Goal: Task Accomplishment & Management: Complete application form

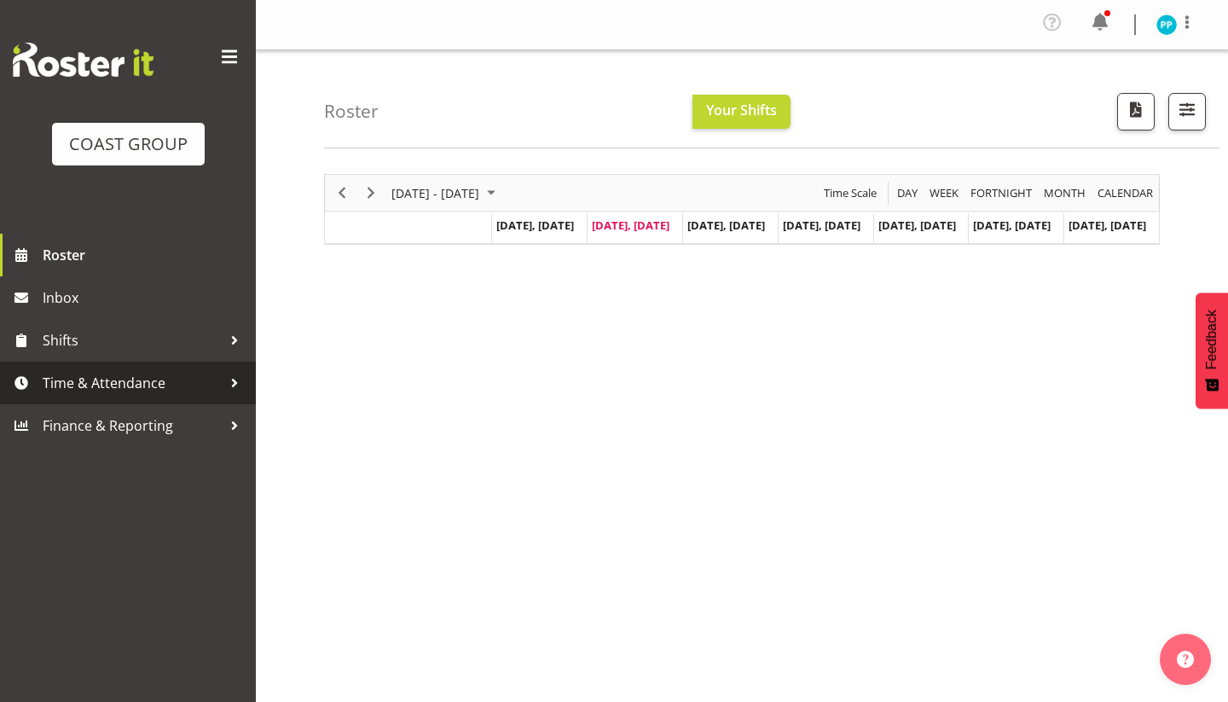
click at [119, 388] on span "Time & Attendance" at bounding box center [132, 383] width 179 height 26
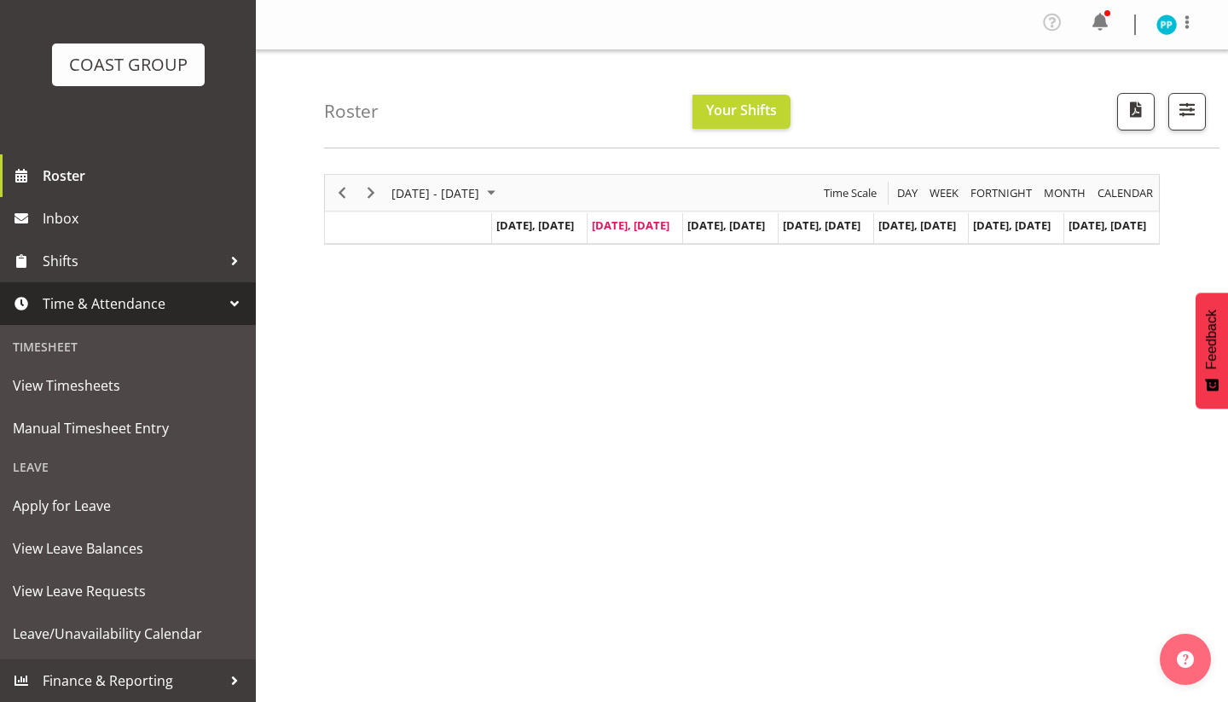
scroll to position [79, 0]
click at [71, 430] on span "Manual Timesheet Entry" at bounding box center [128, 428] width 230 height 26
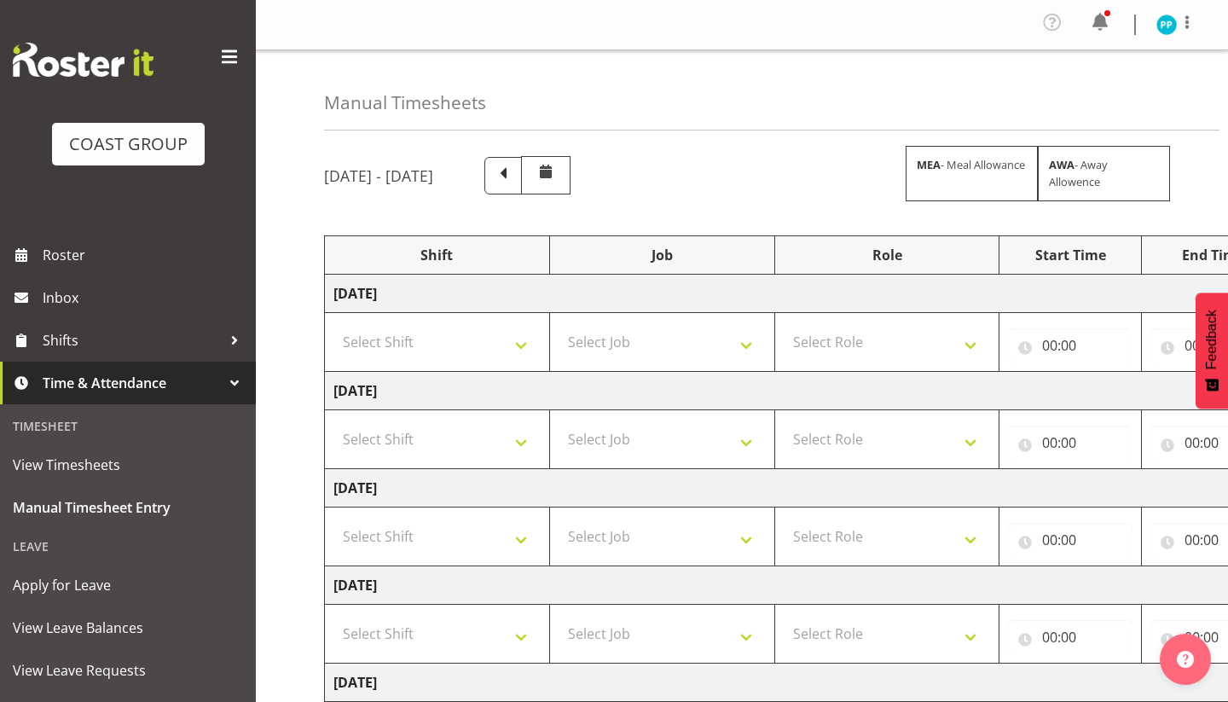
scroll to position [20, 0]
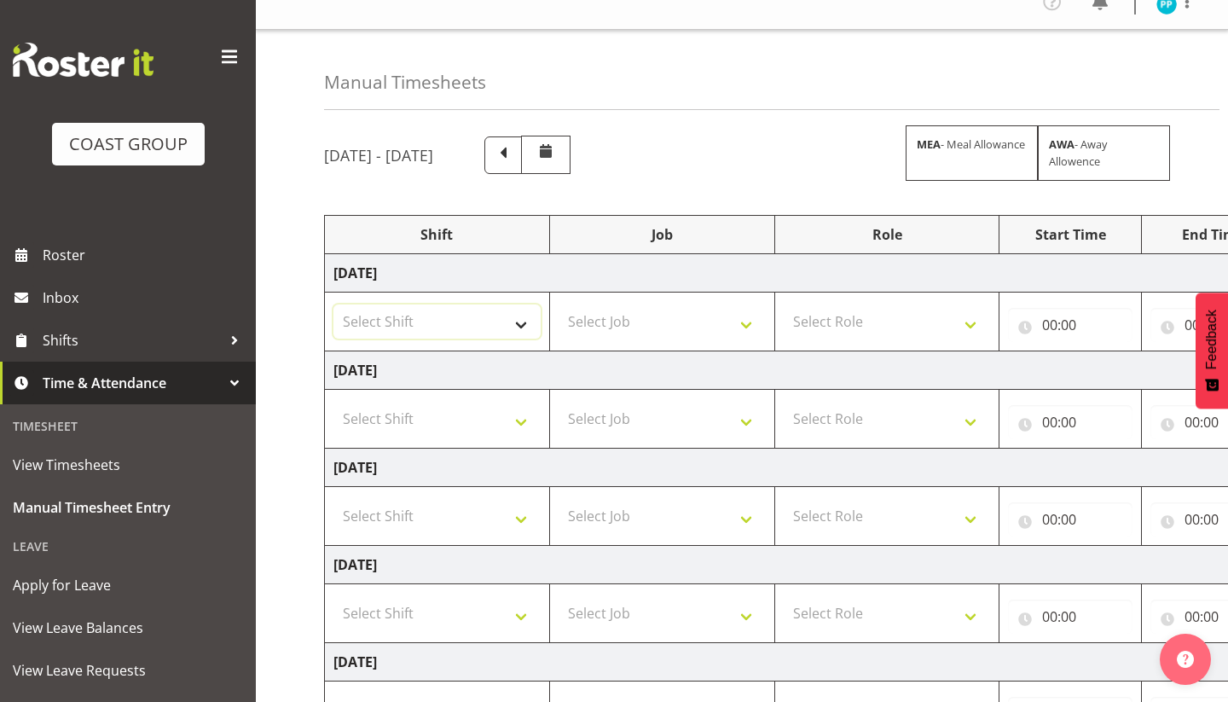
select select "71560"
click at [599, 324] on select "Select Job 1 Carlton Events 1 Carlton Hamilton 1 Carlton Wellington 1 EHS WAREH…" at bounding box center [661, 321] width 207 height 34
select select "69"
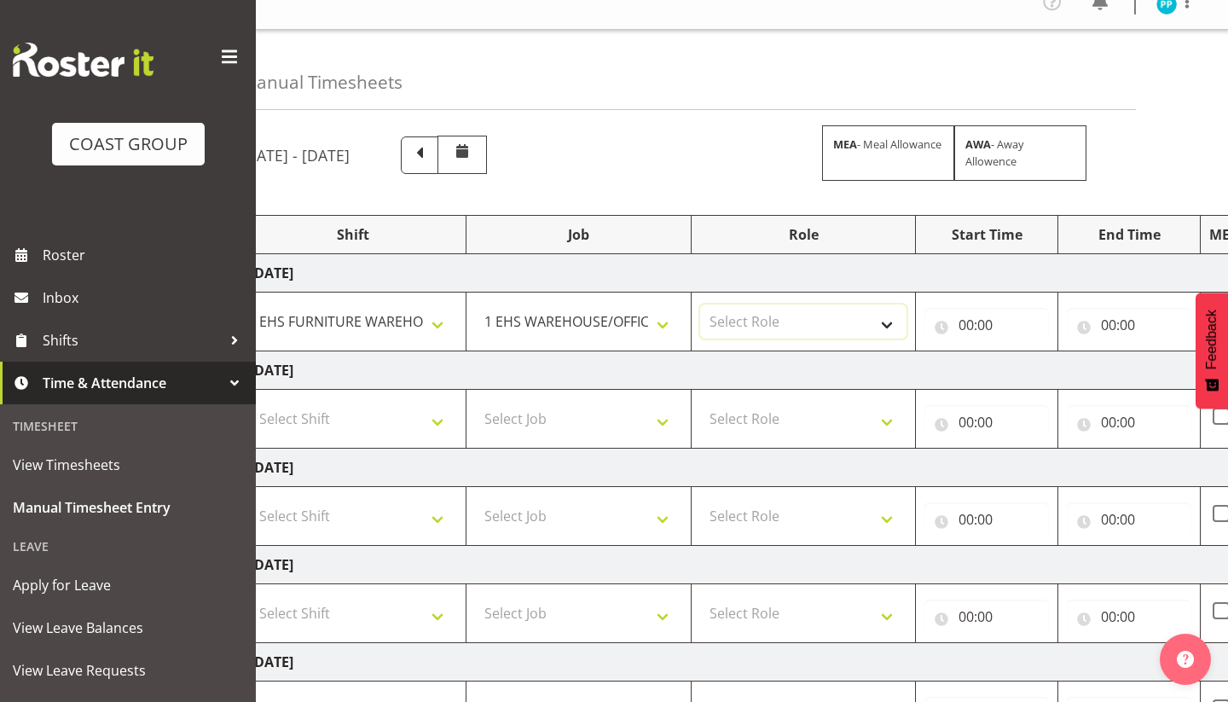
select select "189"
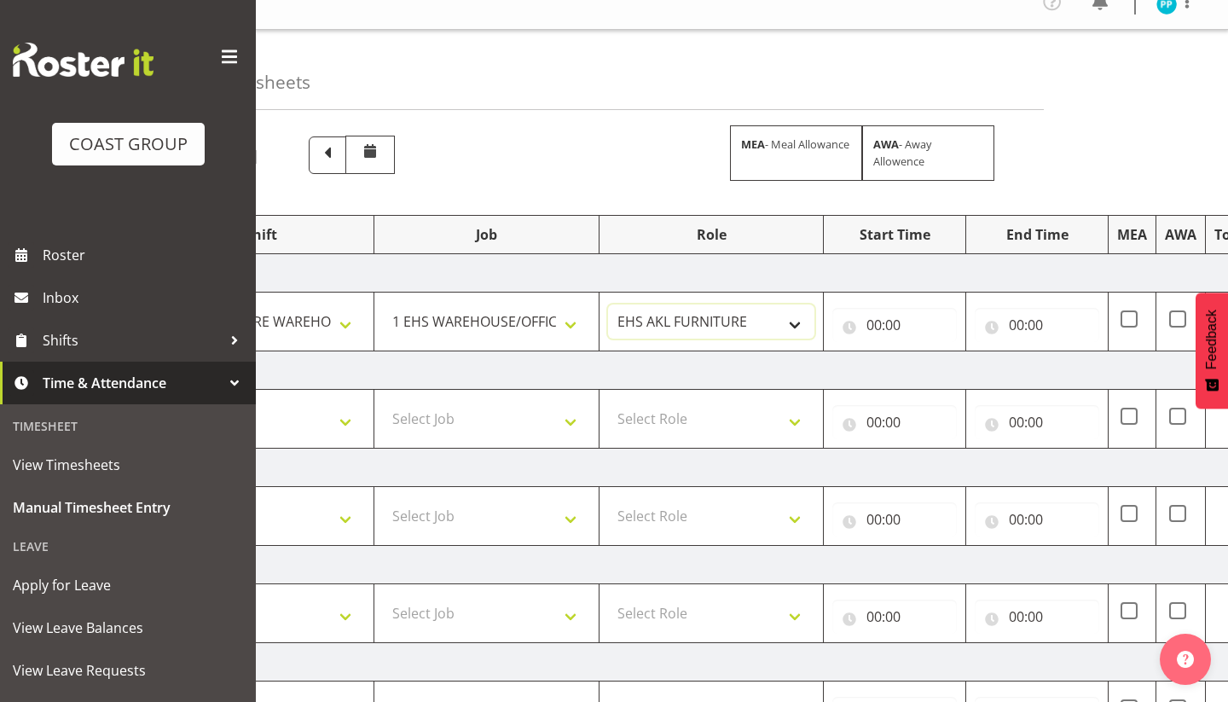
scroll to position [0, 180]
click at [870, 322] on input "00:00" at bounding box center [890, 325] width 124 height 34
click at [871, 325] on input "00:00" at bounding box center [890, 325] width 124 height 34
click at [872, 326] on input "00:00" at bounding box center [890, 325] width 124 height 34
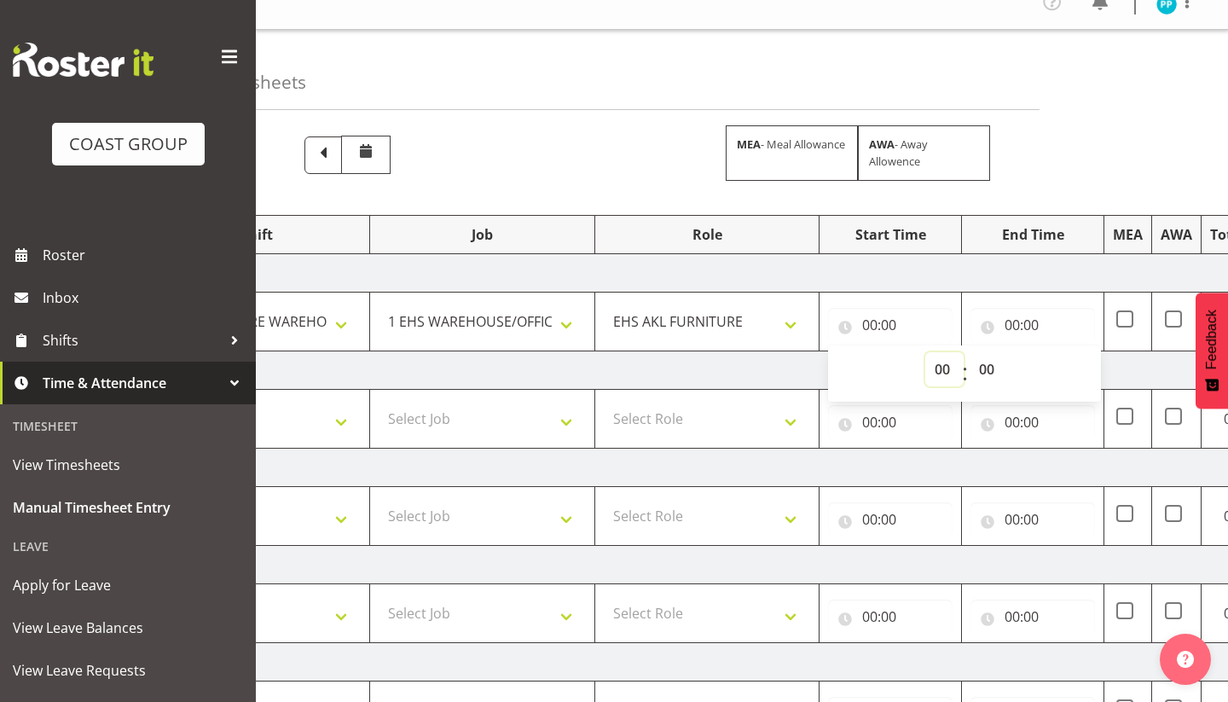
select select "7"
type input "07:00"
select select "30"
type input "07:30"
click at [1016, 321] on input "00:00" at bounding box center [1032, 325] width 124 height 34
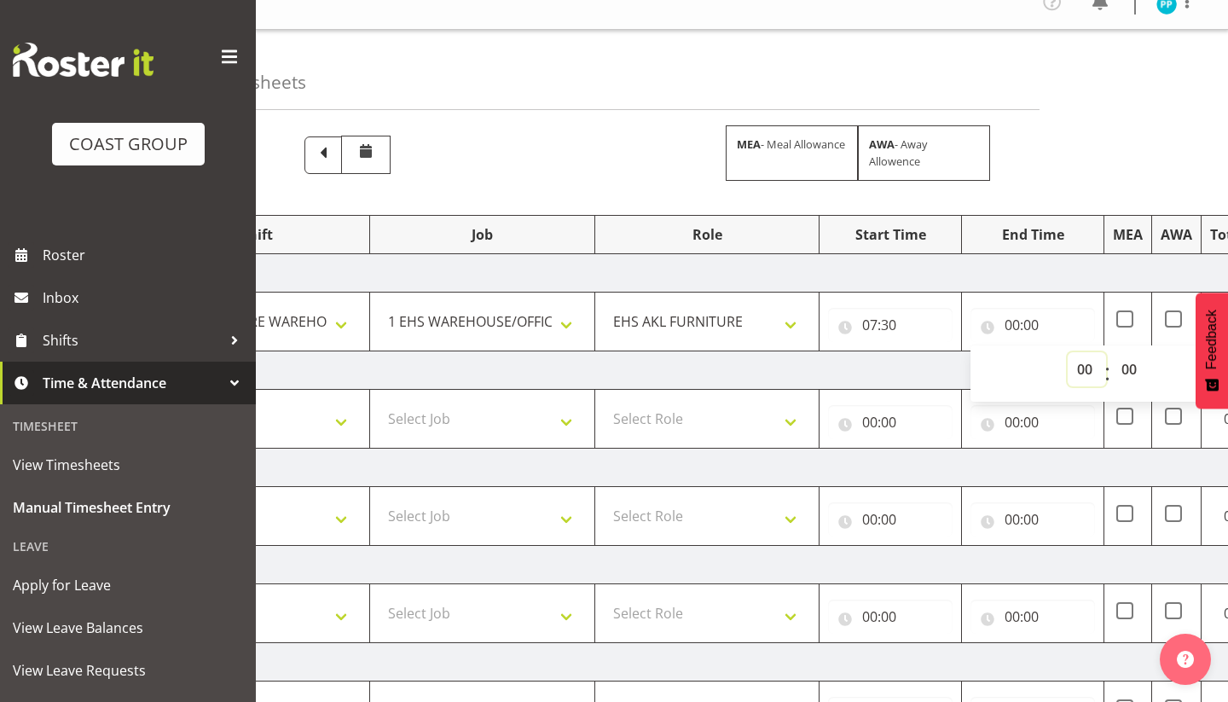
select select "19"
type input "19:00"
click at [862, 370] on td "[DATE]" at bounding box center [741, 370] width 1193 height 38
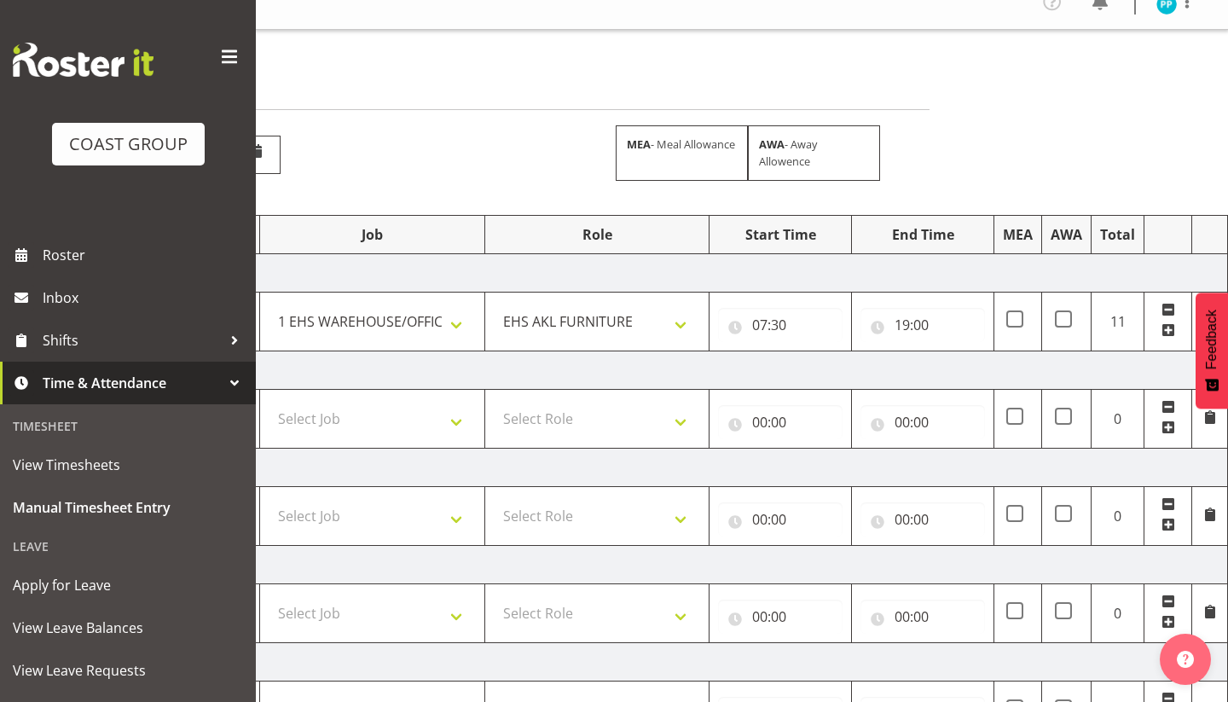
scroll to position [0, 290]
click at [1015, 313] on span at bounding box center [1014, 318] width 17 height 17
click at [1015, 314] on input "checkbox" at bounding box center [1011, 319] width 11 height 11
checkbox input "true"
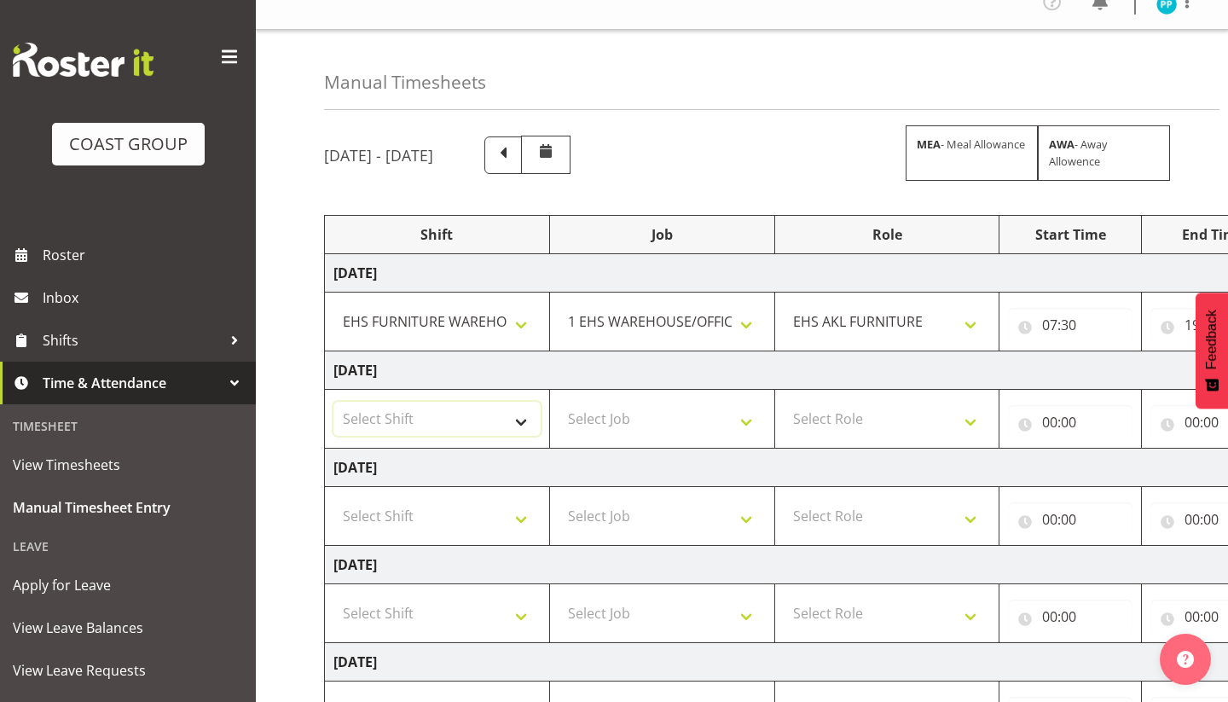
scroll to position [0, 0]
select select "38155"
click at [586, 419] on select "Select Job 1 Carlton Events 1 Carlton Hamilton 1 Carlton Wellington 1 EHS WAREH…" at bounding box center [661, 419] width 207 height 34
select select "69"
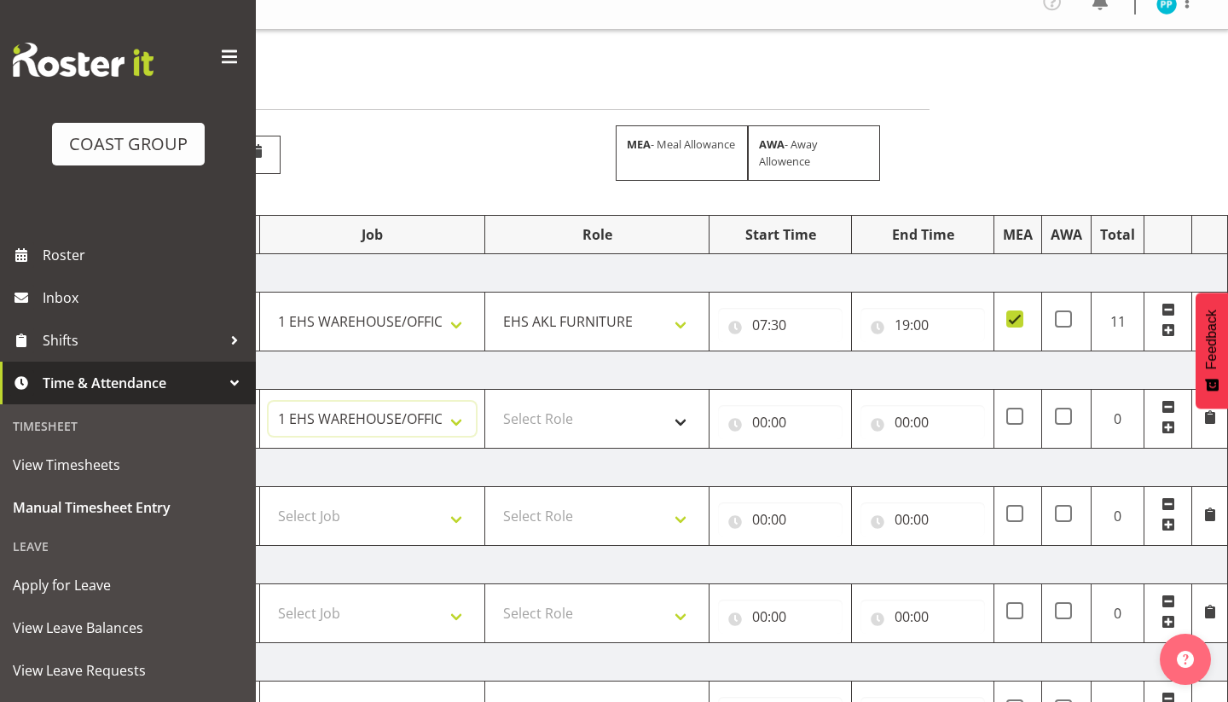
scroll to position [0, 290]
select select "189"
click at [758, 420] on input "00:00" at bounding box center [780, 422] width 124 height 34
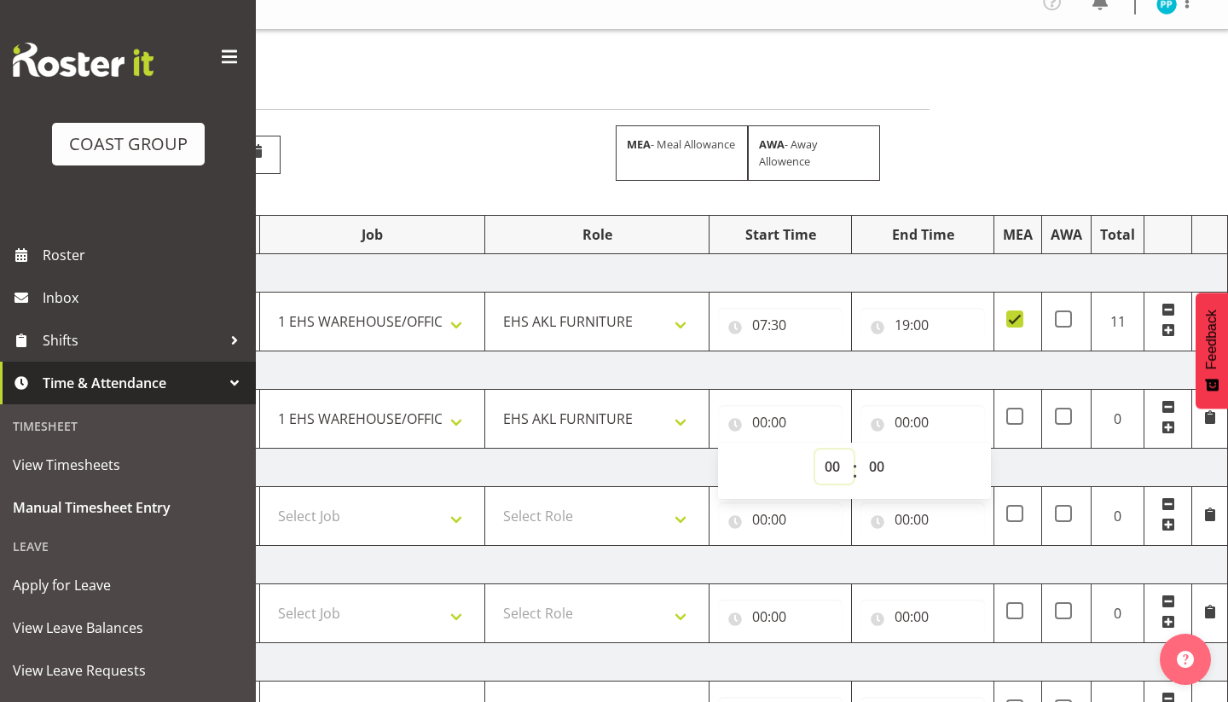
select select "7"
type input "07:00"
select select "30"
type input "07:30"
click at [904, 424] on input "00:00" at bounding box center [922, 422] width 124 height 34
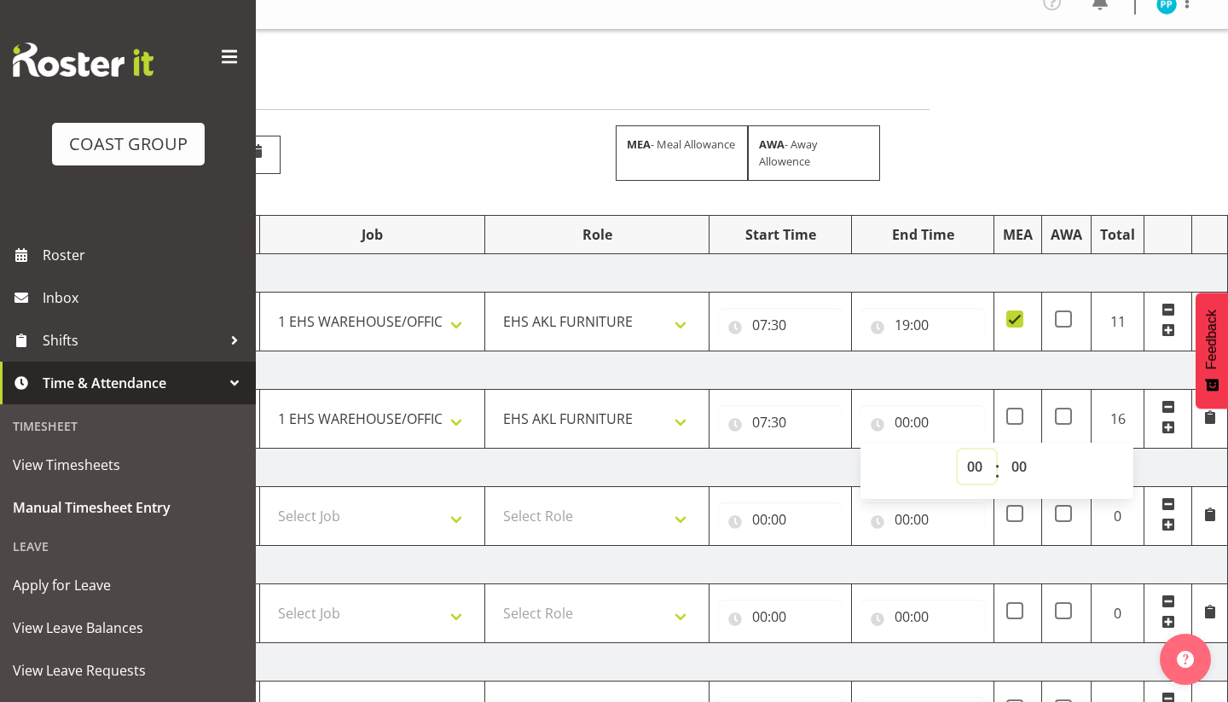
select select "16"
type input "16:00"
click at [760, 481] on td "[DATE]" at bounding box center [631, 467] width 1193 height 38
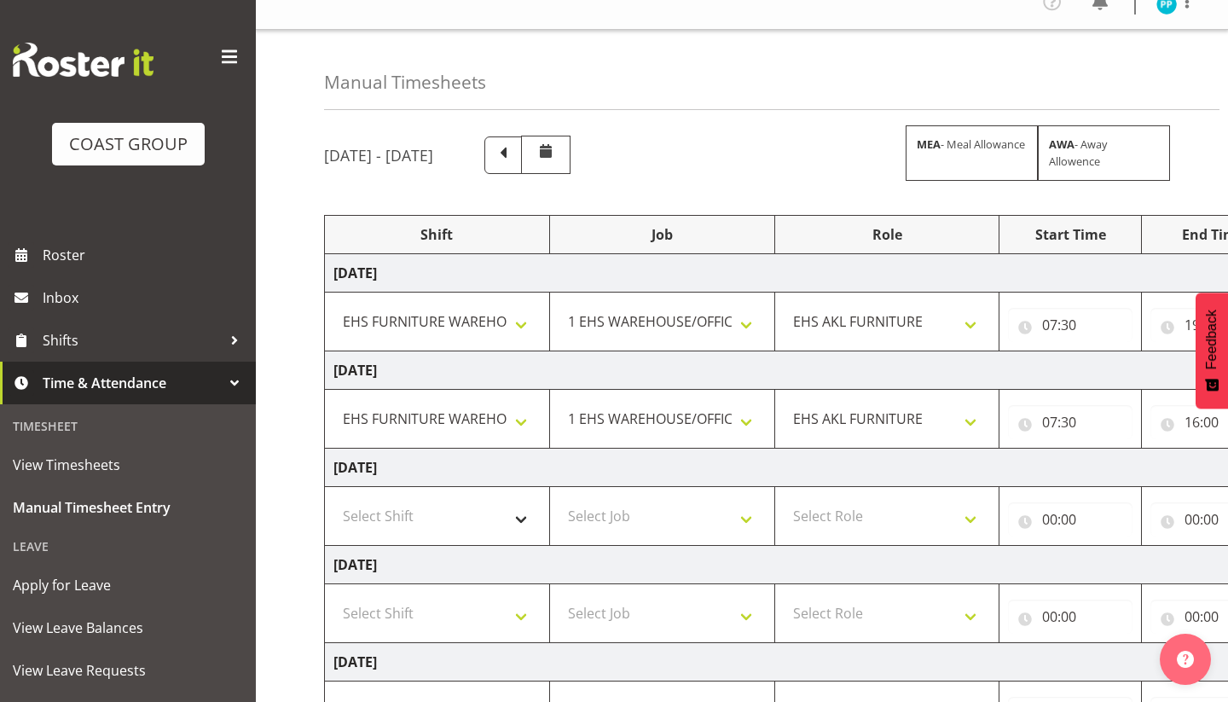
scroll to position [0, 0]
select select "38155"
select select "69"
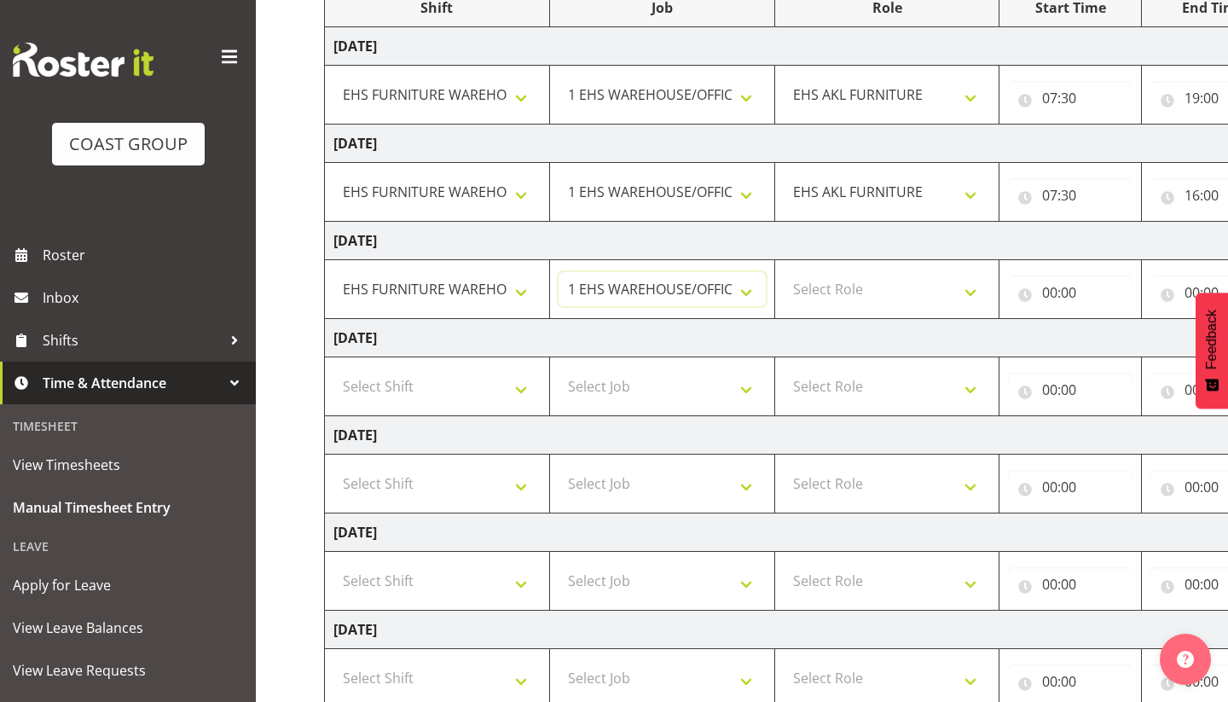
scroll to position [260, 0]
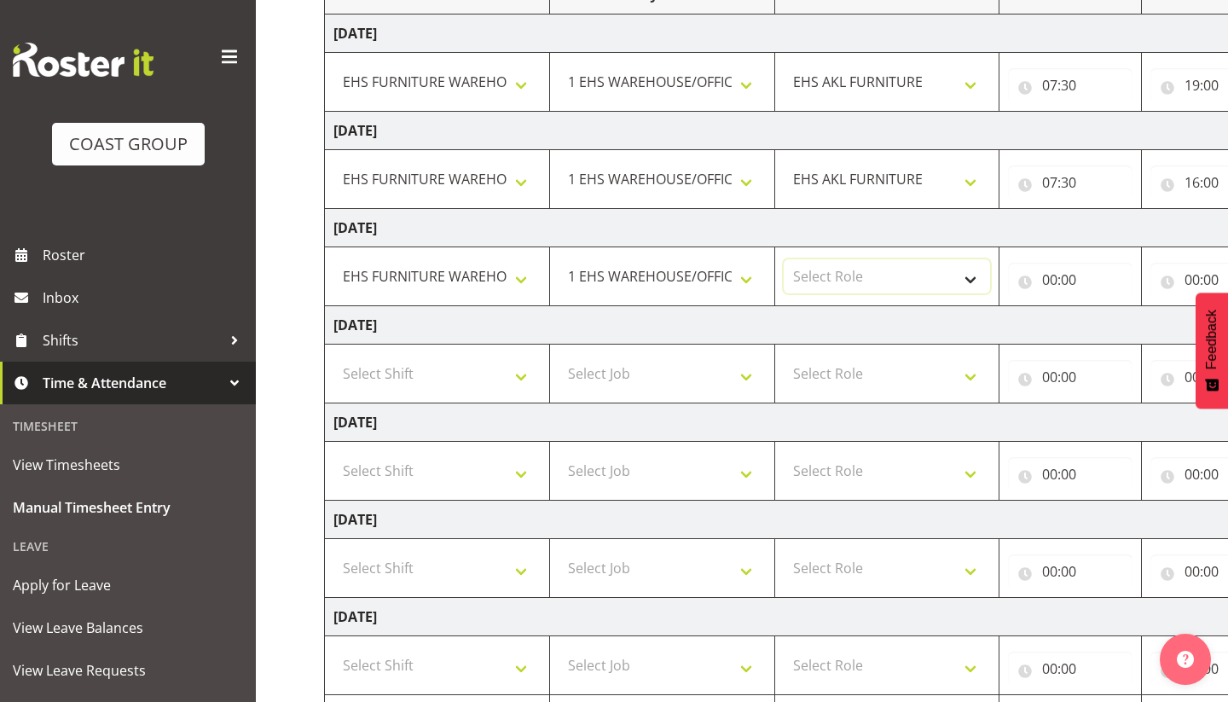
select select "189"
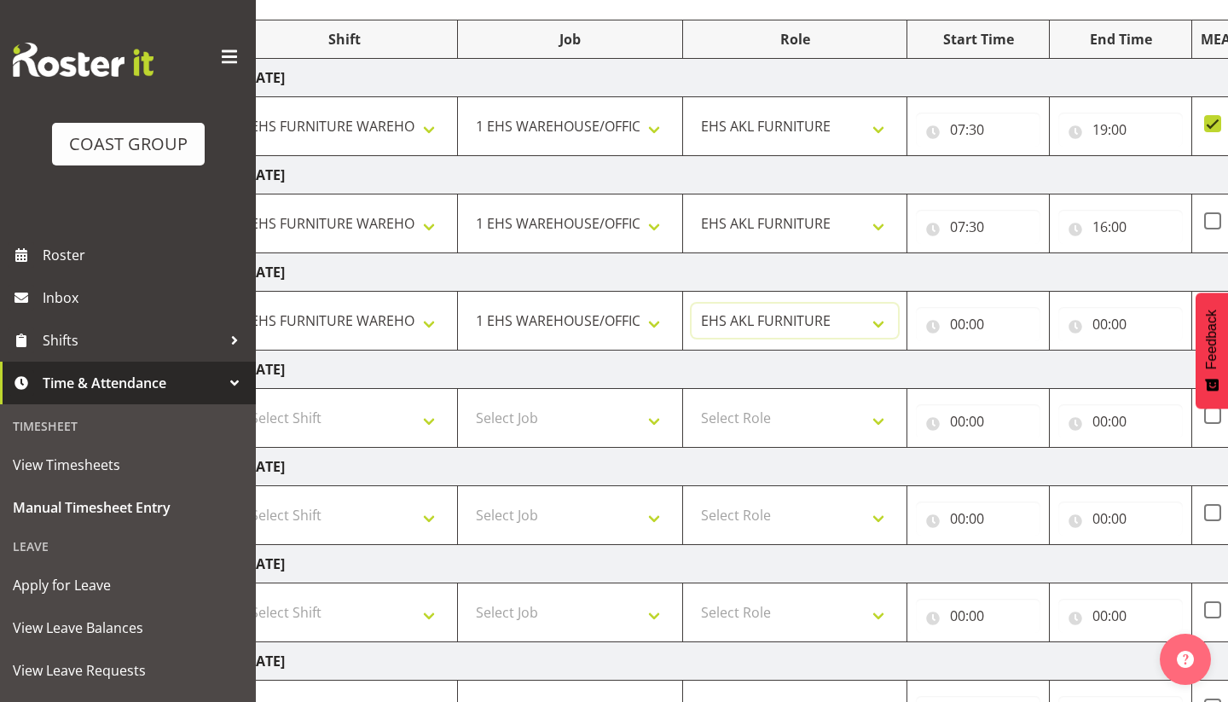
scroll to position [211, 0]
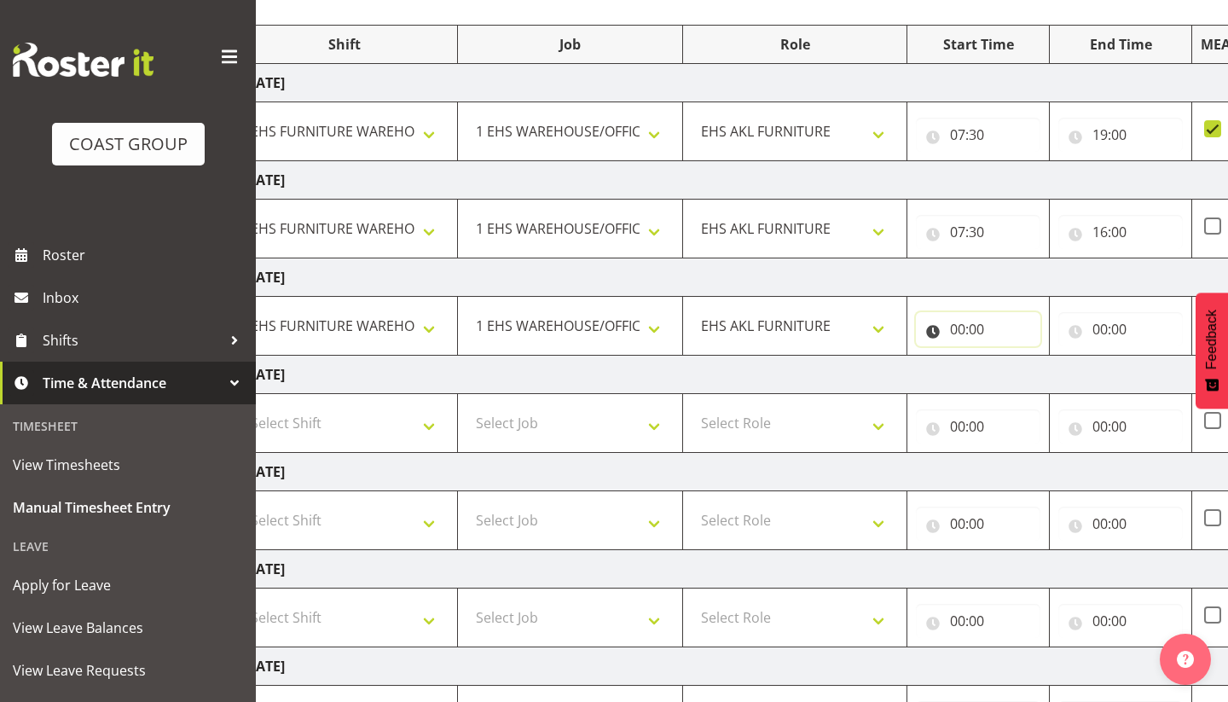
click at [960, 323] on input "00:00" at bounding box center [978, 329] width 124 height 34
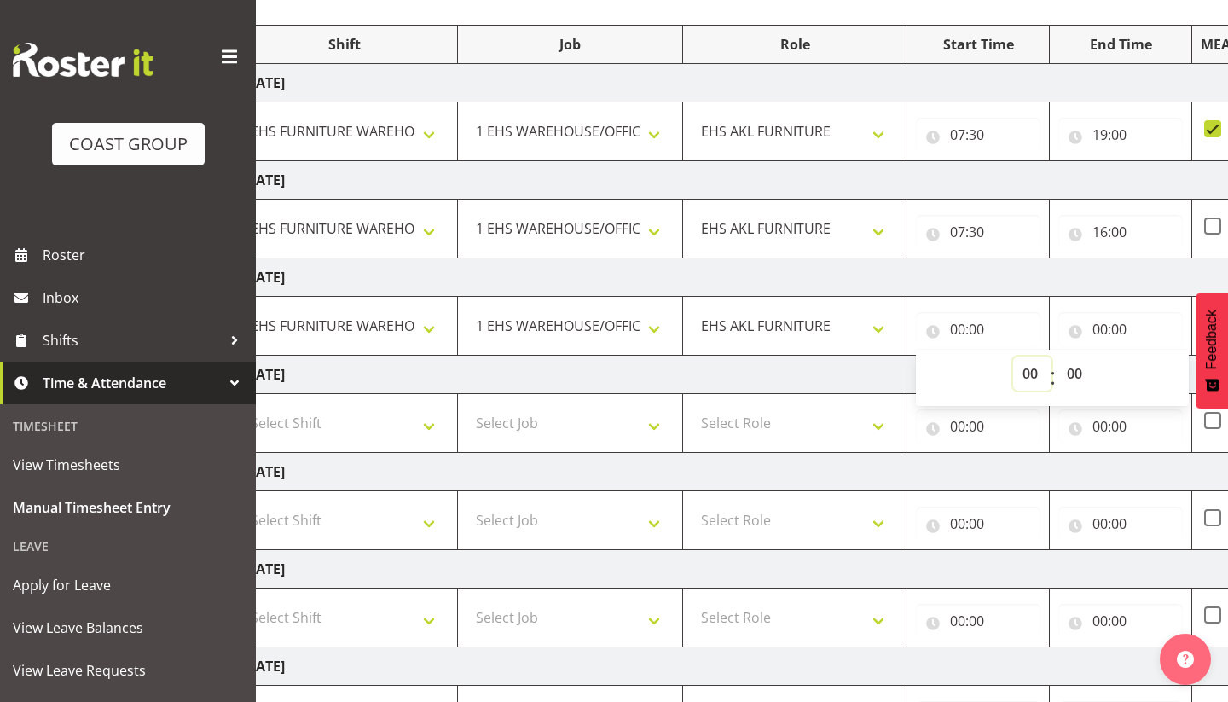
select select "7"
type input "07:00"
select select "30"
type input "07:30"
click at [1102, 328] on input "00:00" at bounding box center [1120, 329] width 124 height 34
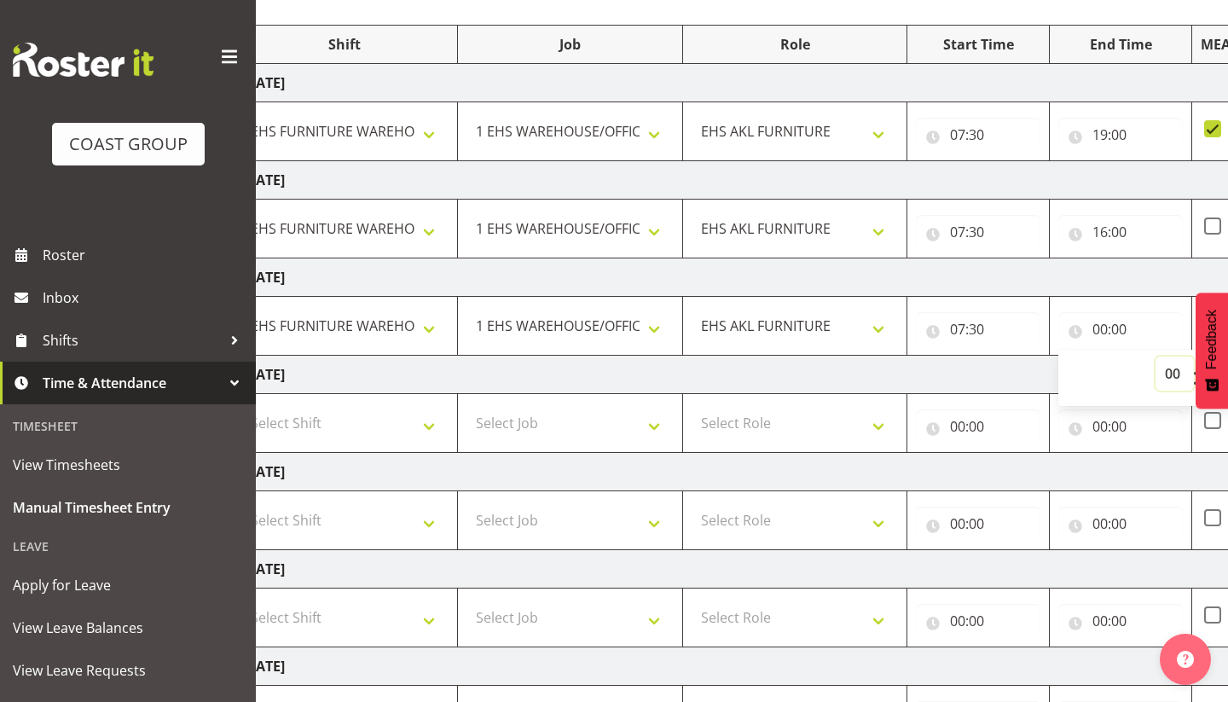
select select "18"
type input "18:00"
click at [970, 366] on td "[DATE]" at bounding box center [829, 375] width 1193 height 38
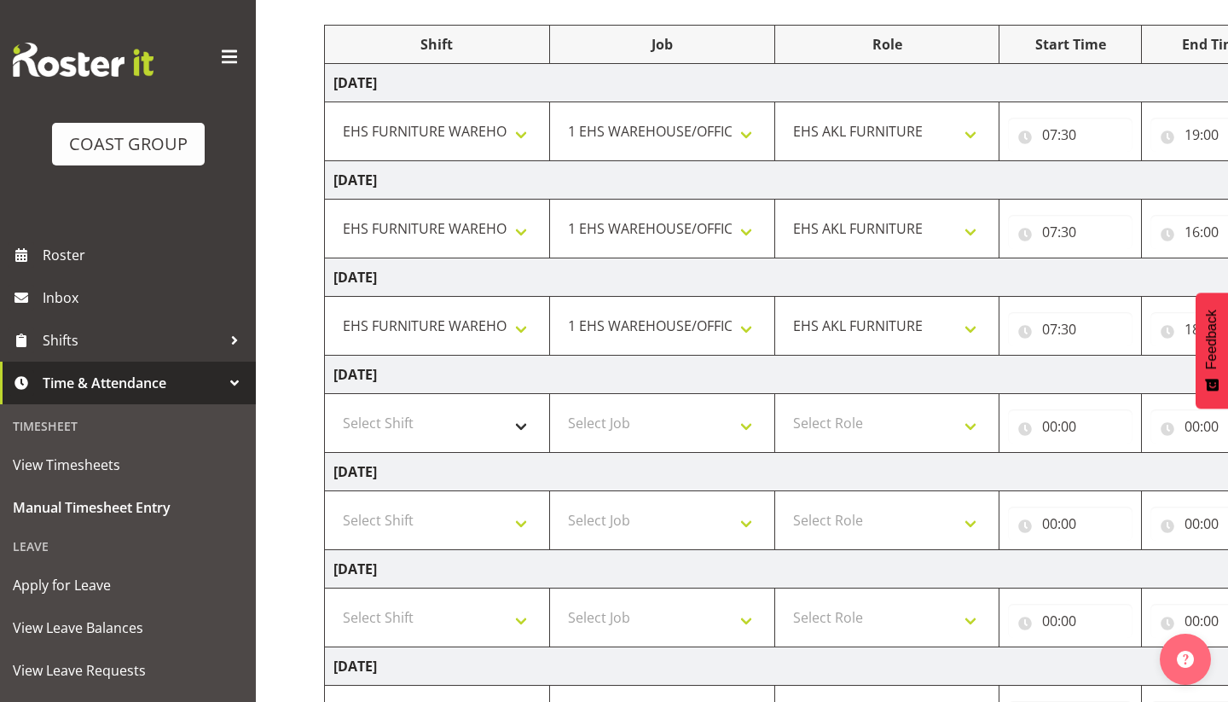
scroll to position [0, 0]
select select "71560"
select select "69"
select select "189"
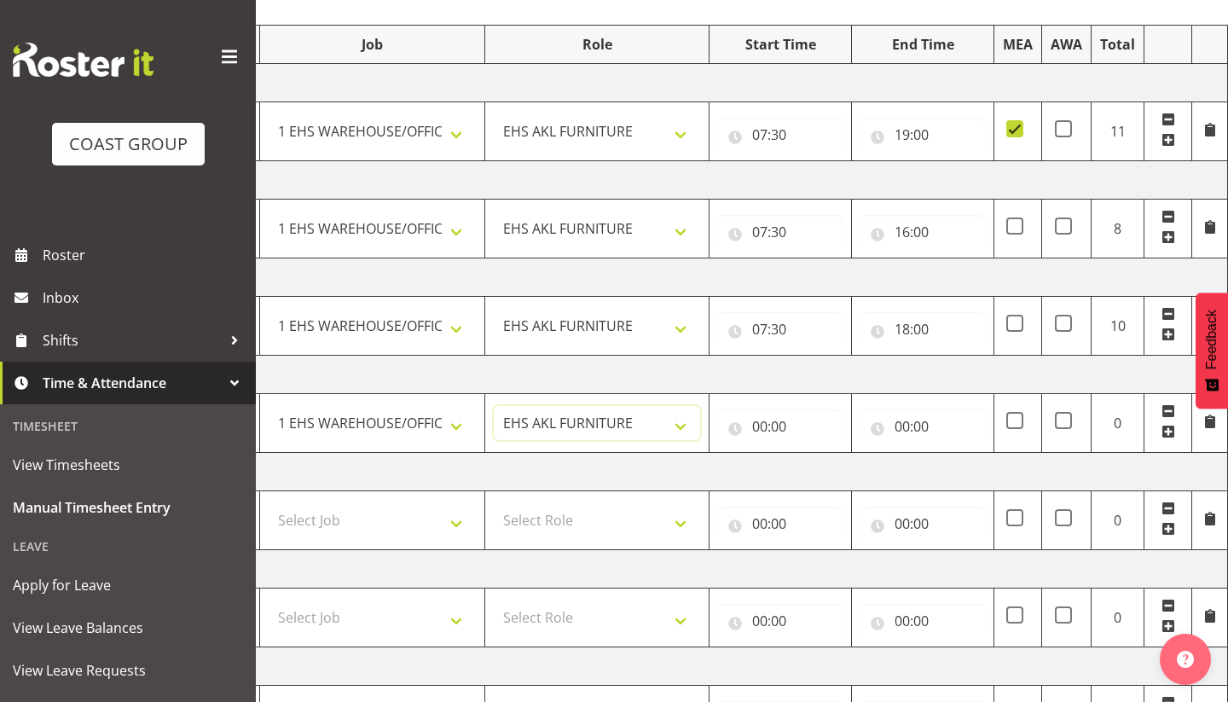
scroll to position [0, 290]
drag, startPoint x: 761, startPoint y: 425, endPoint x: 791, endPoint y: 435, distance: 32.1
click at [761, 425] on input "00:00" at bounding box center [780, 426] width 124 height 34
select select "16"
type input "16:00"
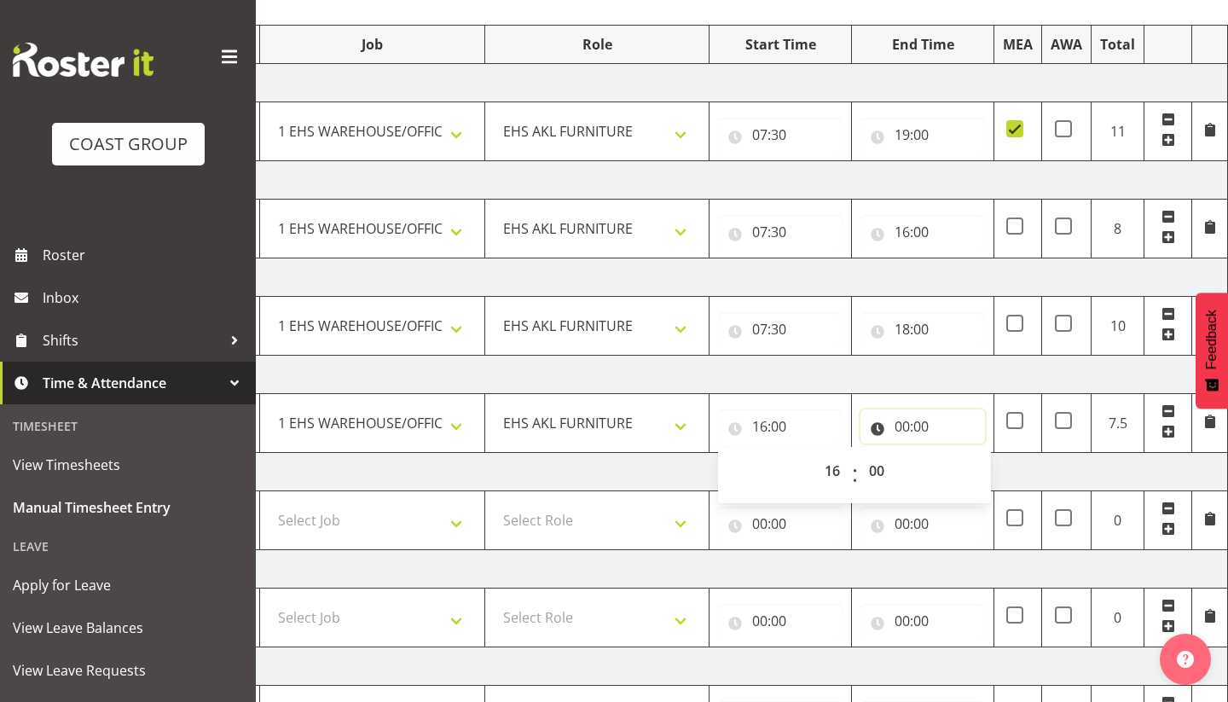
click at [900, 425] on input "00:00" at bounding box center [922, 426] width 124 height 34
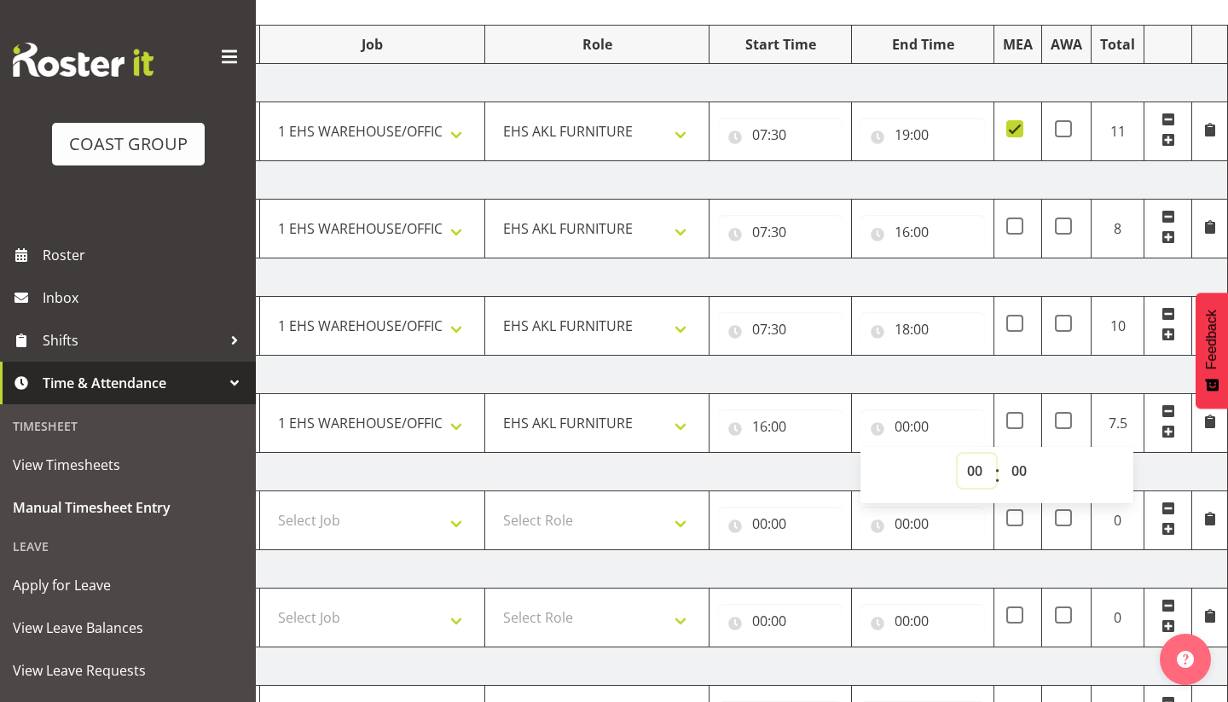
select select "21"
type input "21:00"
click at [781, 464] on td "[DATE]" at bounding box center [631, 472] width 1193 height 38
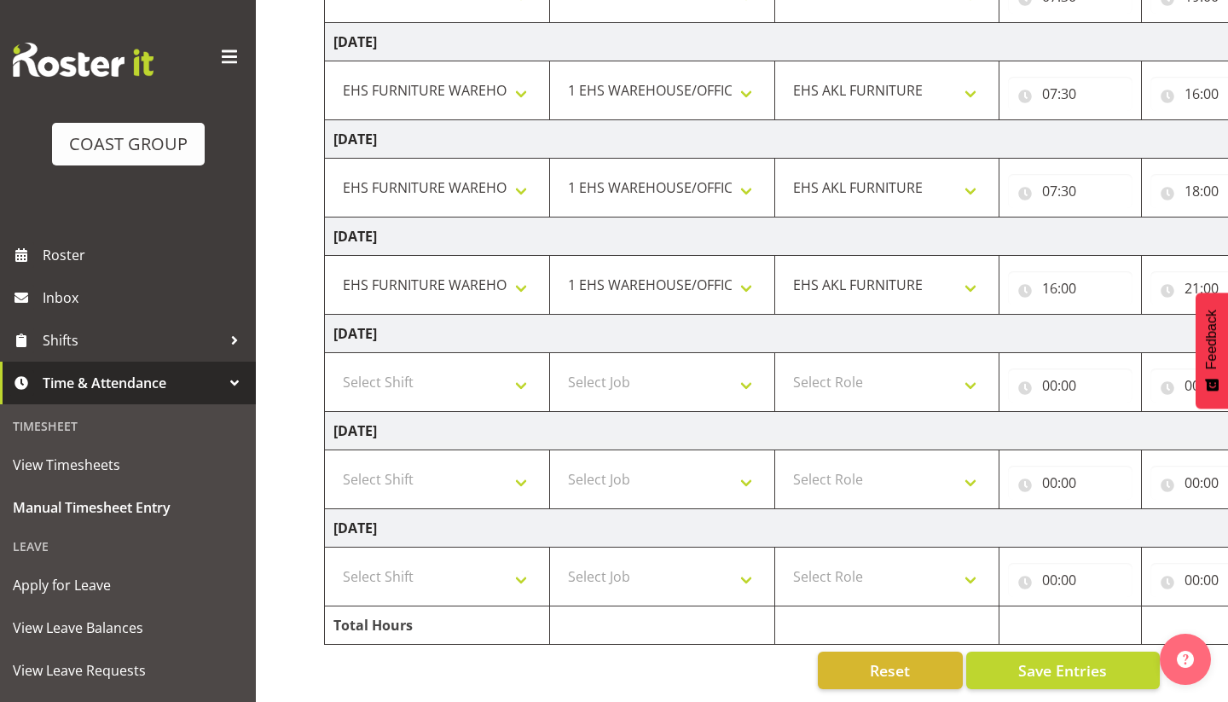
scroll to position [349, 0]
select select "38155"
click at [602, 478] on select "Select Job 1 Carlton Events 1 Carlton Hamilton 1 Carlton Wellington 1 EHS WAREH…" at bounding box center [661, 479] width 207 height 34
select select "69"
select select "189"
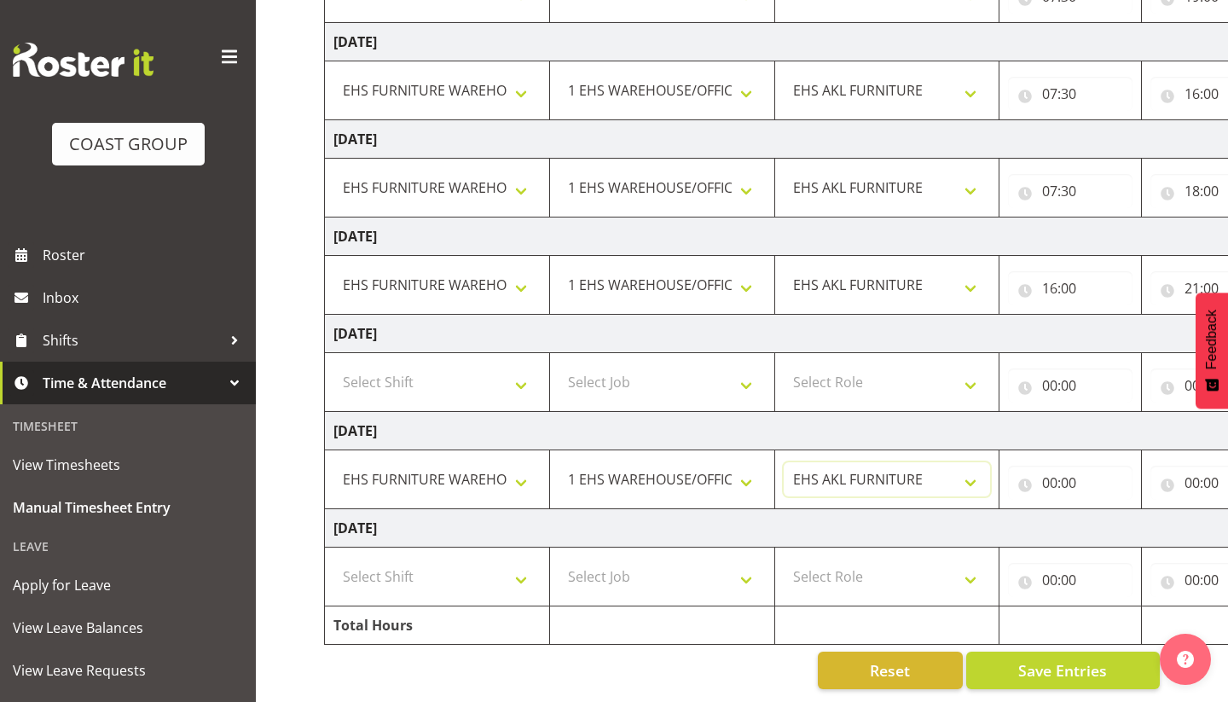
scroll to position [0, 34]
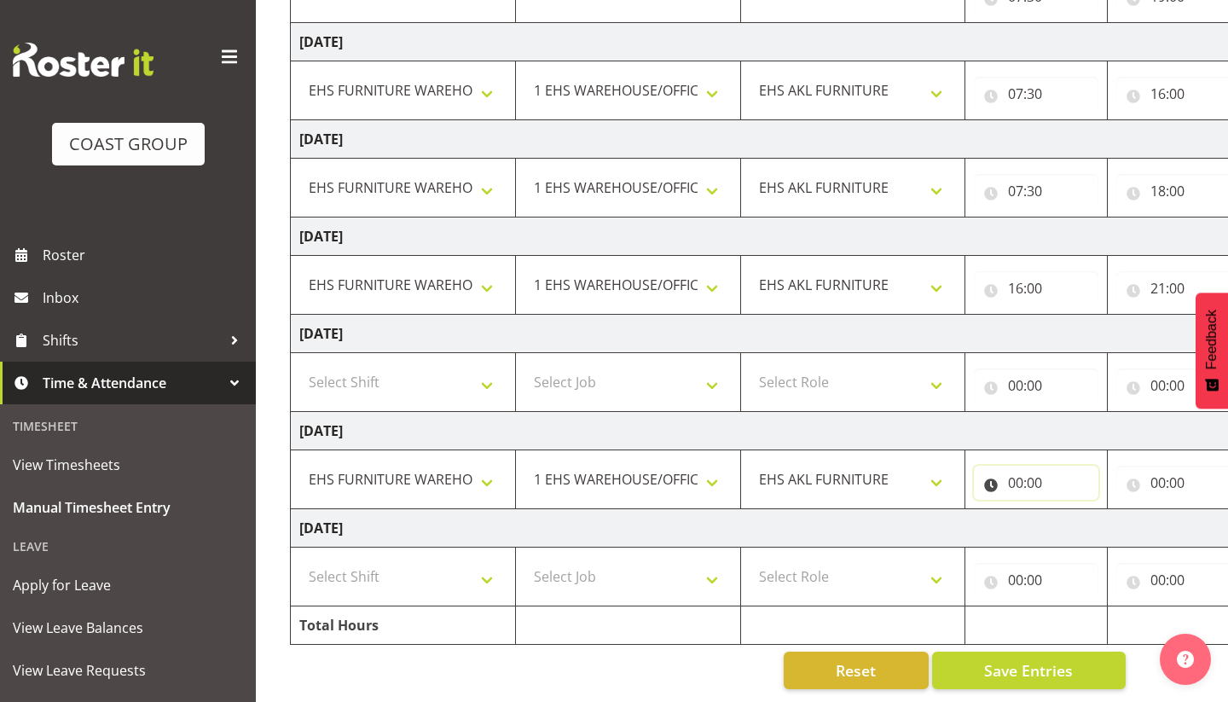
click at [1014, 484] on input "00:00" at bounding box center [1036, 483] width 124 height 34
select select "8"
type input "08:00"
select select "30"
type input "08:30"
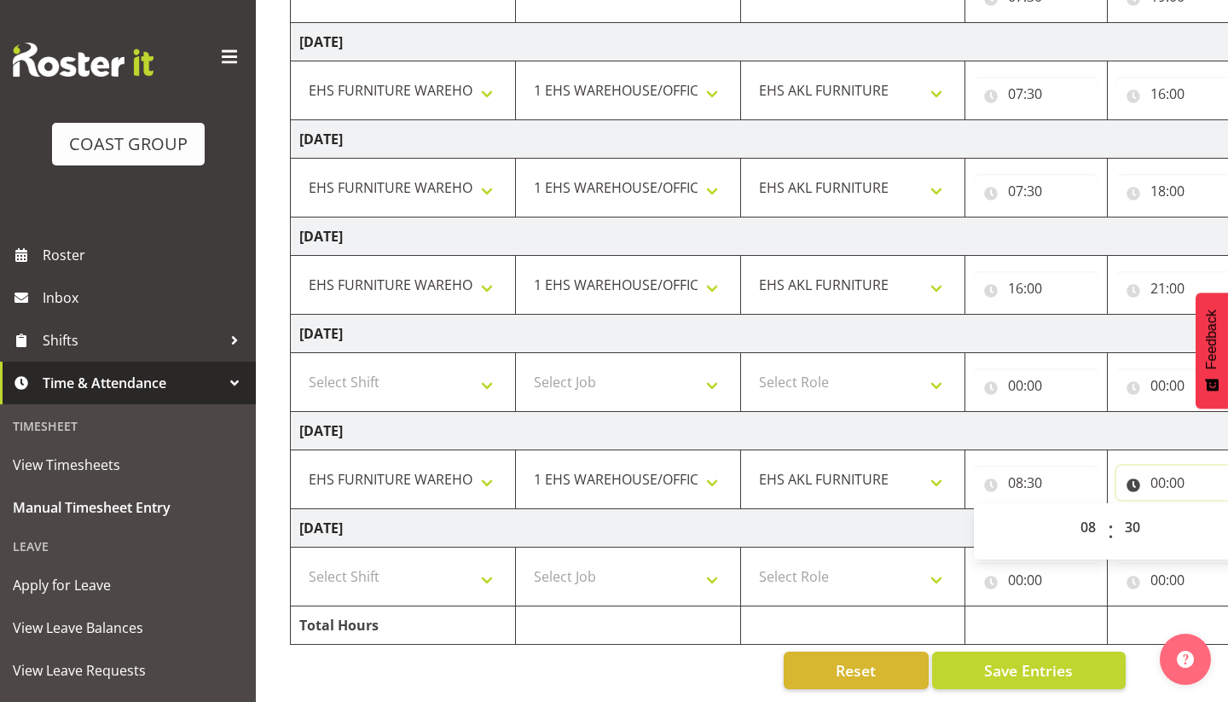
click at [1163, 484] on input "00:00" at bounding box center [1178, 483] width 124 height 34
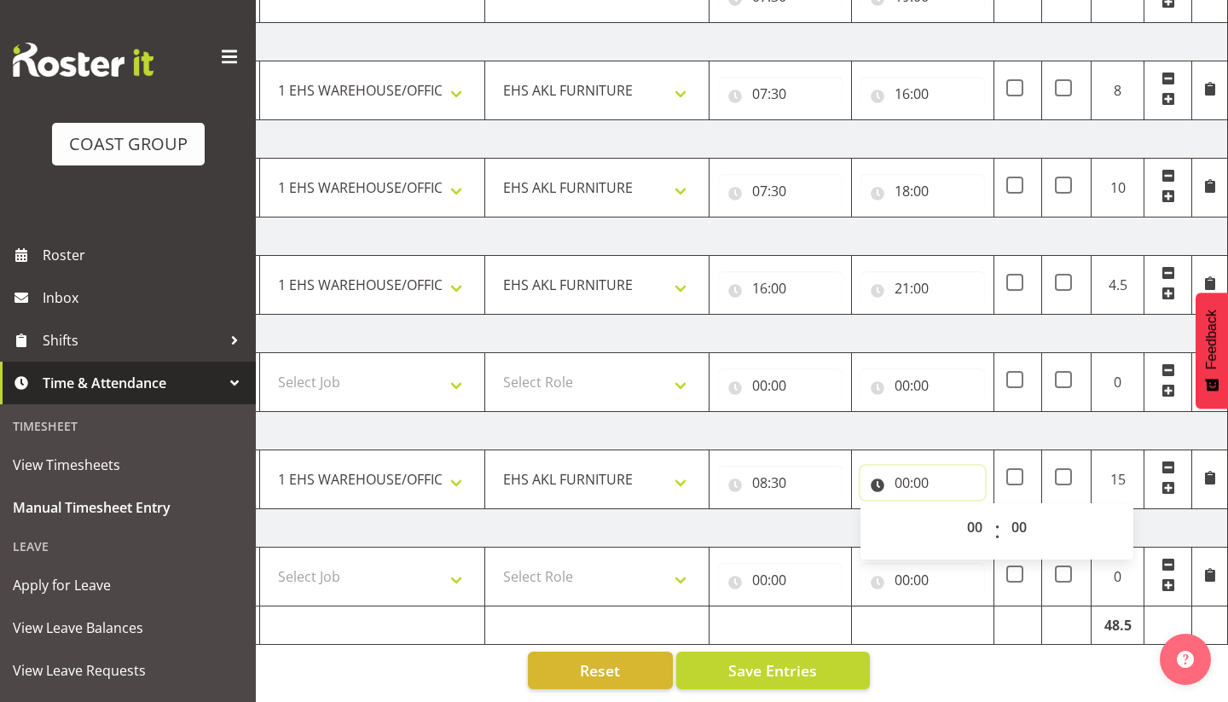
scroll to position [0, 290]
select select "22"
type input "22:00"
select select "30"
type input "22:30"
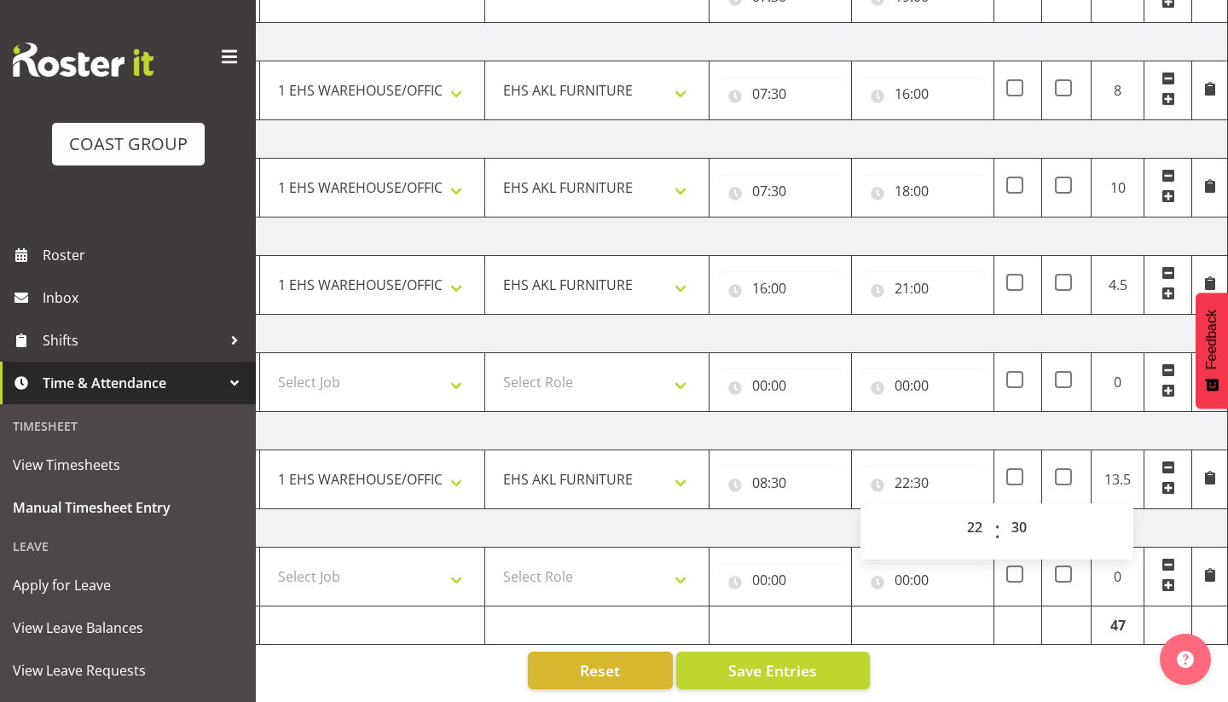
click at [725, 531] on td "[DATE]" at bounding box center [631, 528] width 1193 height 38
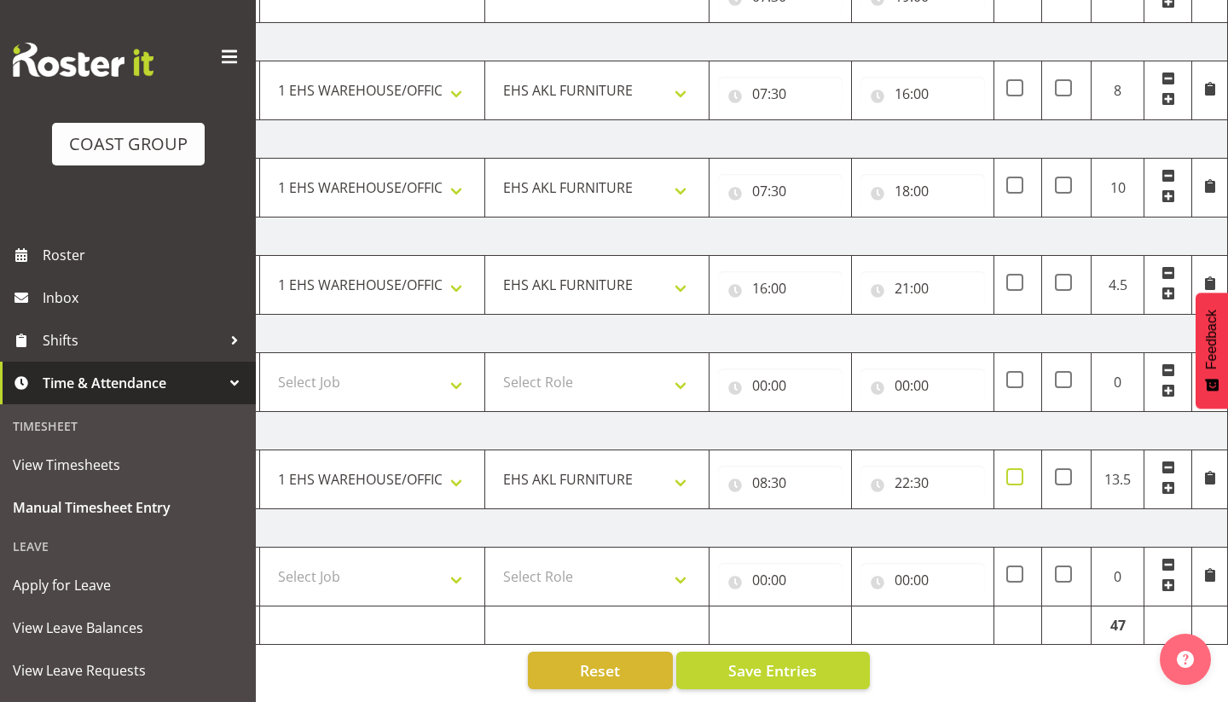
click at [1014, 481] on span at bounding box center [1014, 476] width 17 height 17
click at [1014, 481] on input "checkbox" at bounding box center [1011, 477] width 11 height 11
checkbox input "true"
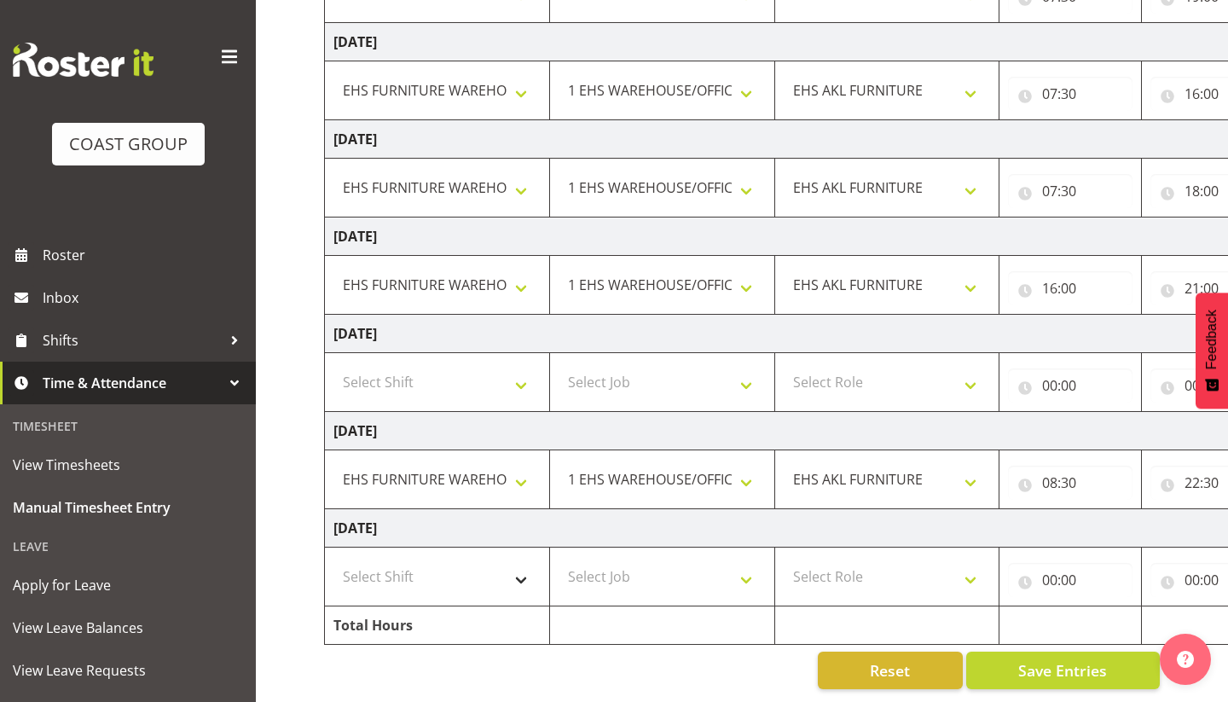
scroll to position [349, 0]
select select "71560"
click at [621, 577] on select "Select Job 1 Carlton Events 1 Carlton Hamilton 1 Carlton Wellington 1 EHS WAREH…" at bounding box center [661, 576] width 207 height 34
select select "69"
select select "189"
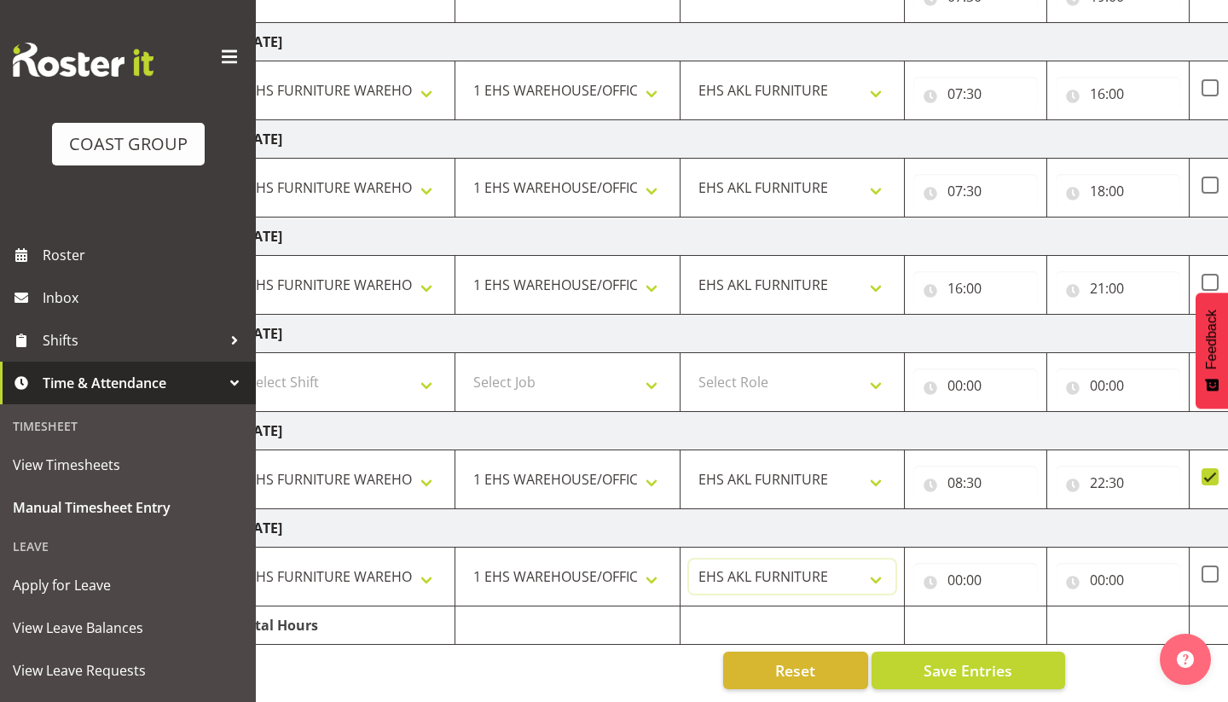
scroll to position [0, 108]
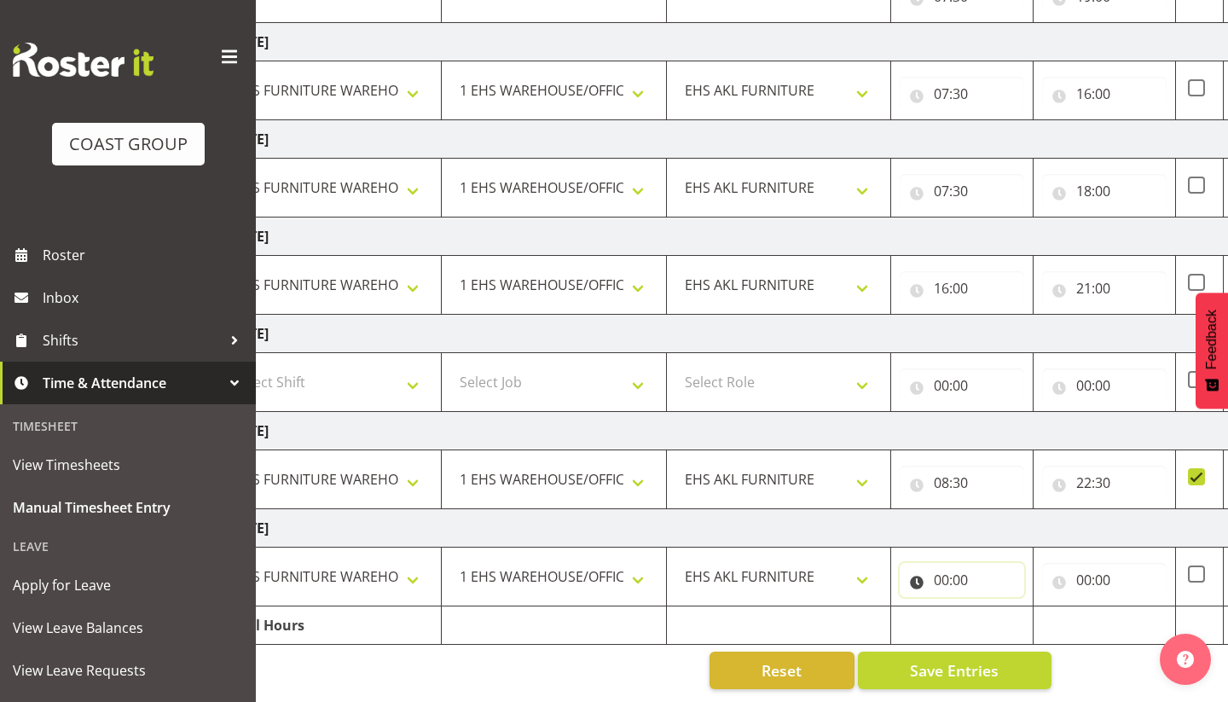
click at [942, 581] on input "00:00" at bounding box center [962, 580] width 124 height 34
select select "7"
type input "07:00"
select select "30"
type input "07:30"
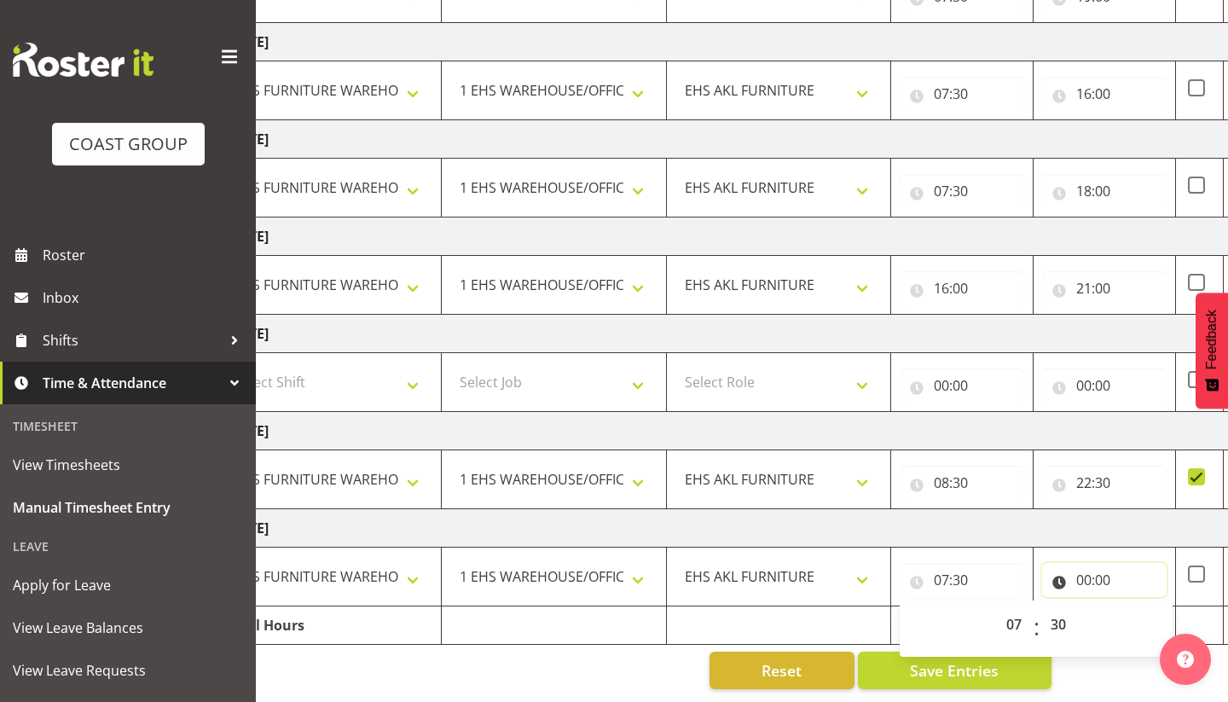
click at [1085, 582] on input "00:00" at bounding box center [1104, 580] width 124 height 34
select select "19"
type input "19:00"
click at [940, 626] on td at bounding box center [962, 625] width 142 height 38
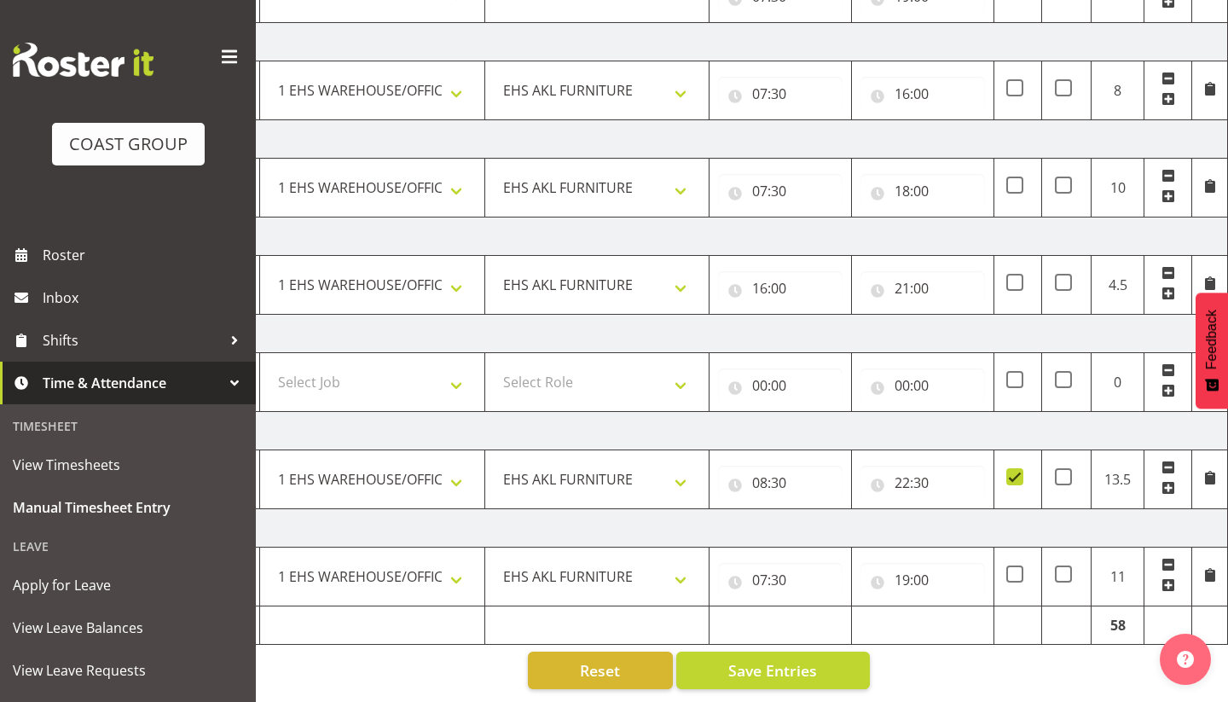
scroll to position [0, 290]
click at [1011, 572] on span at bounding box center [1014, 573] width 17 height 17
click at [1011, 572] on input "checkbox" at bounding box center [1011, 574] width 11 height 11
checkbox input "true"
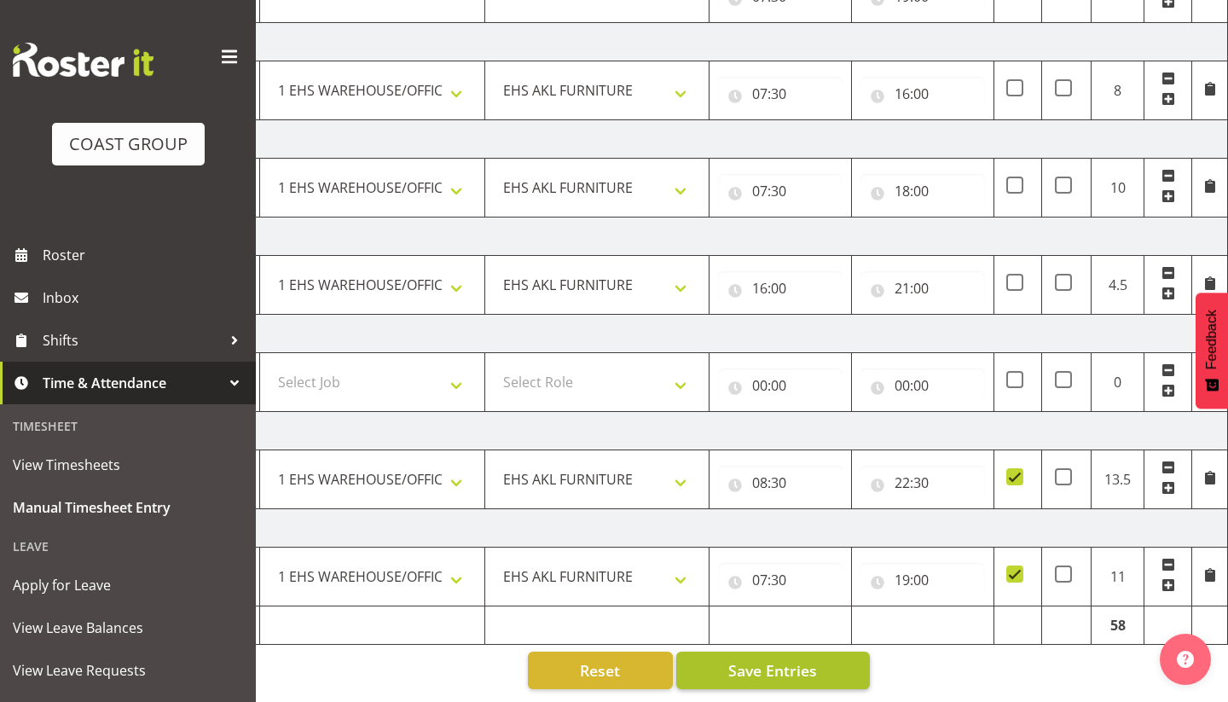
click at [784, 675] on span "Save Entries" at bounding box center [772, 670] width 89 height 22
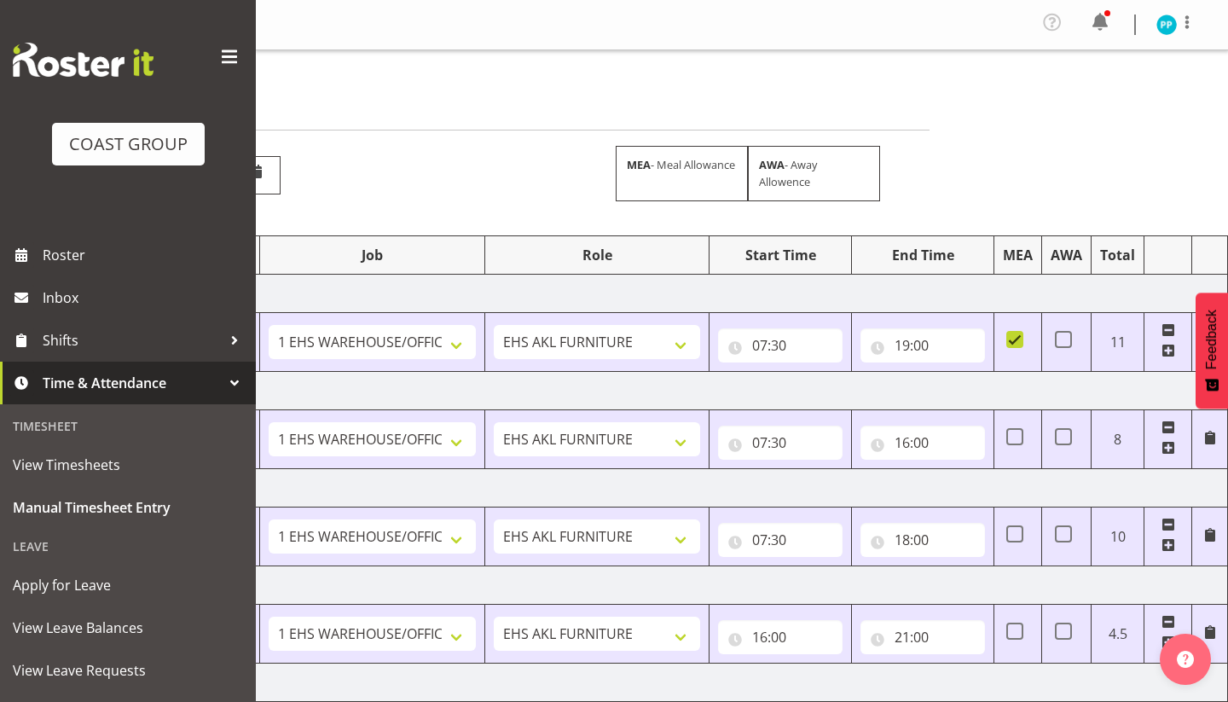
scroll to position [0, 290]
click at [1160, 23] on img at bounding box center [1166, 24] width 20 height 20
click at [1086, 95] on link "Log Out" at bounding box center [1115, 93] width 164 height 31
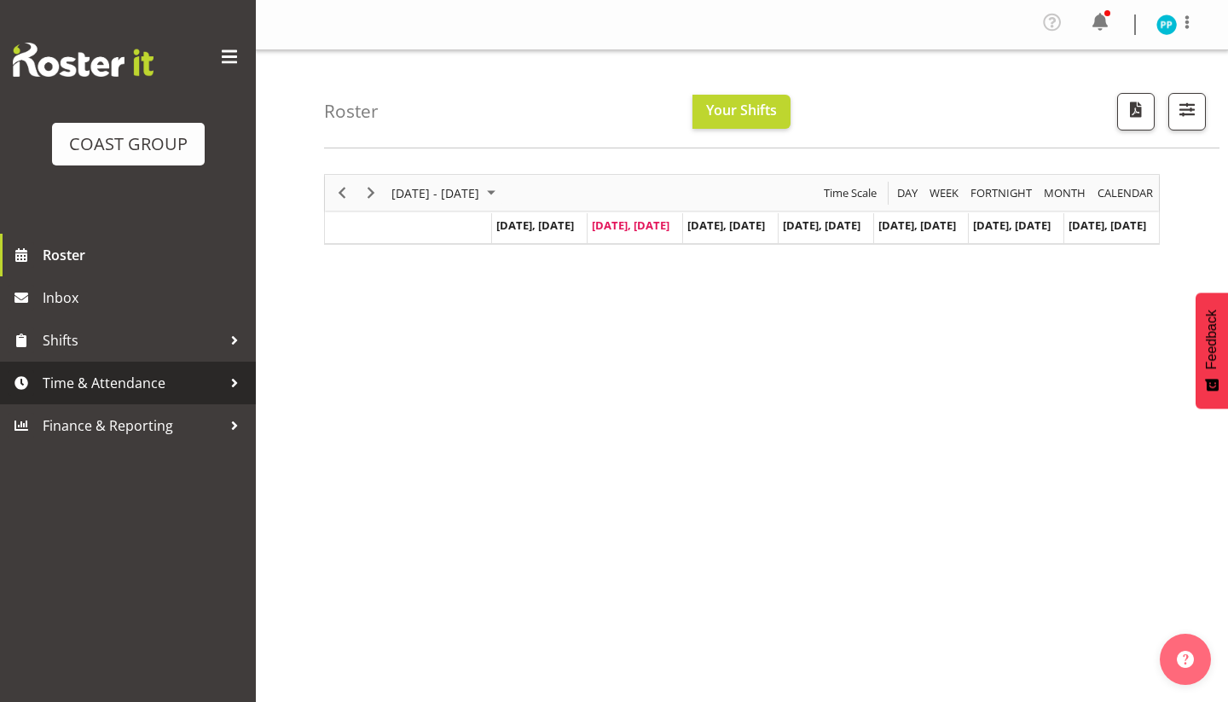
click at [56, 390] on span "Time & Attendance" at bounding box center [132, 383] width 179 height 26
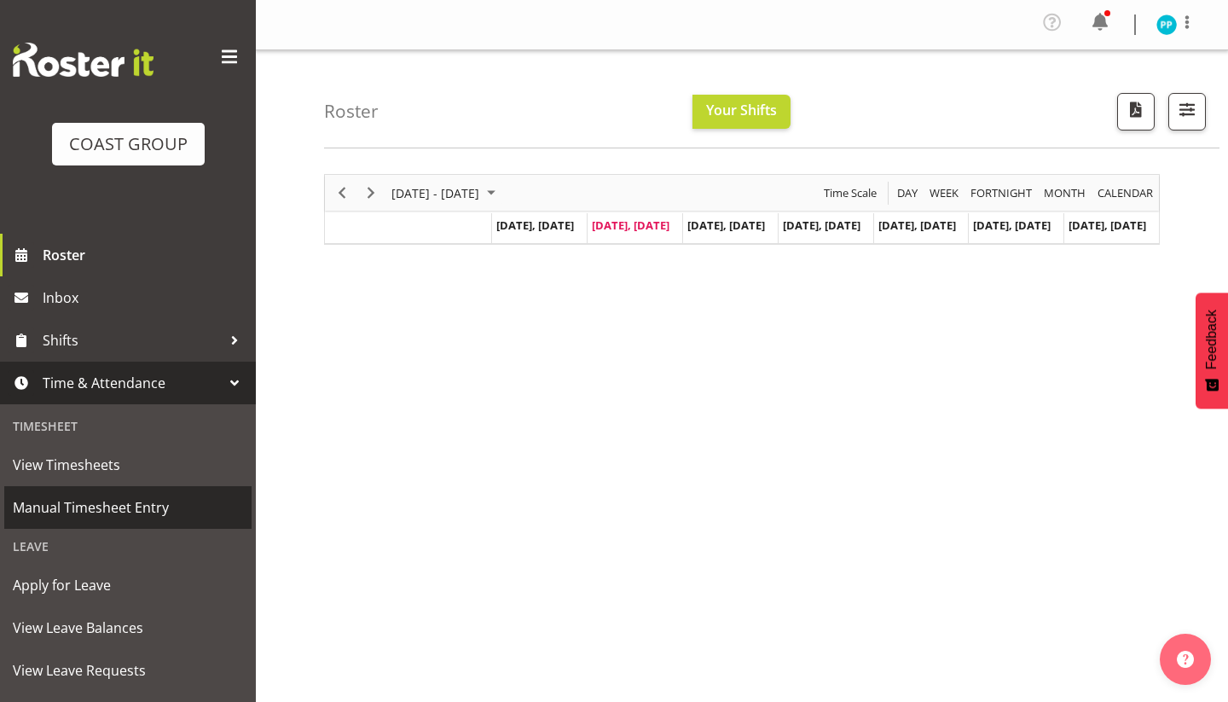
click at [77, 512] on span "Manual Timesheet Entry" at bounding box center [128, 508] width 230 height 26
